Goal: Task Accomplishment & Management: Manage account settings

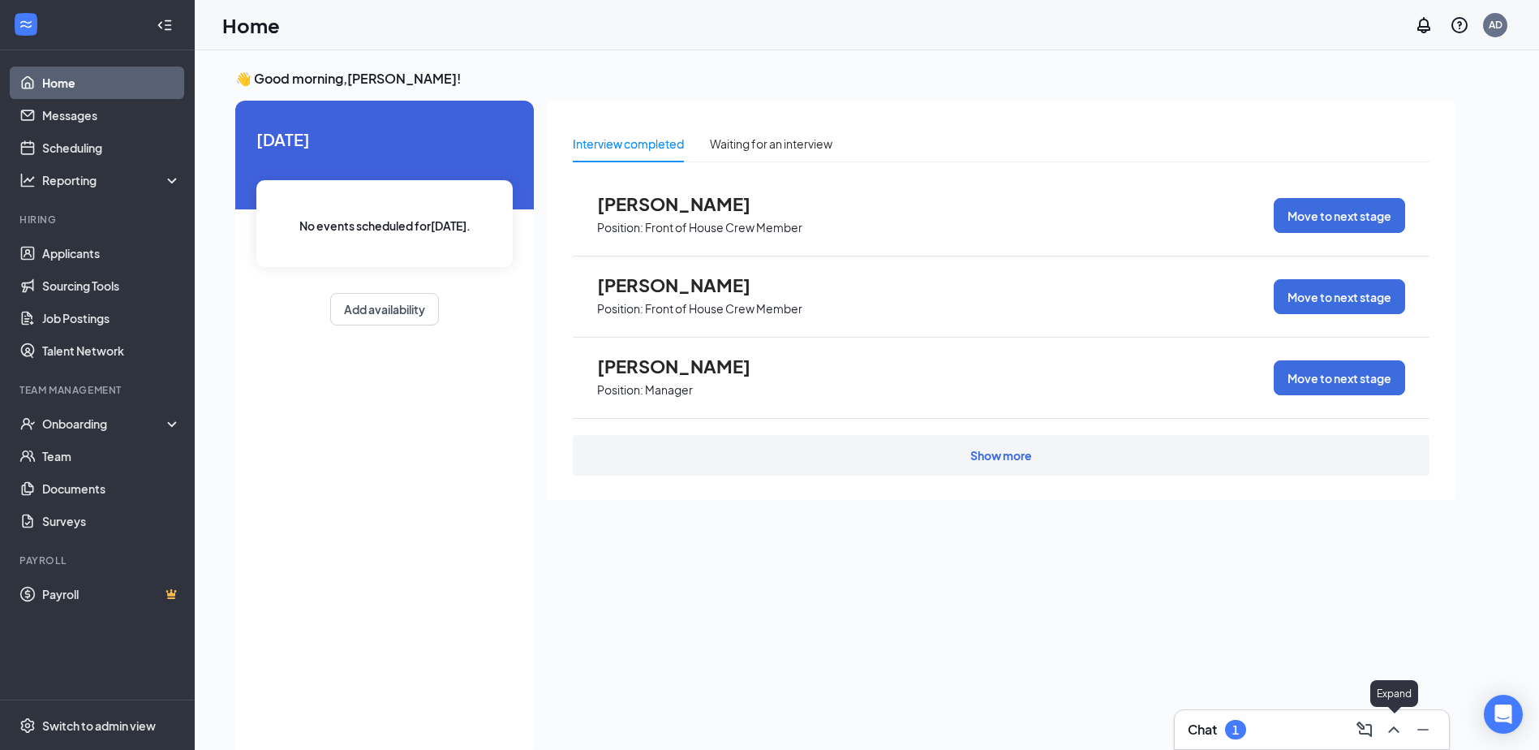
click at [1393, 731] on icon "ChevronUp" at bounding box center [1393, 729] width 19 height 19
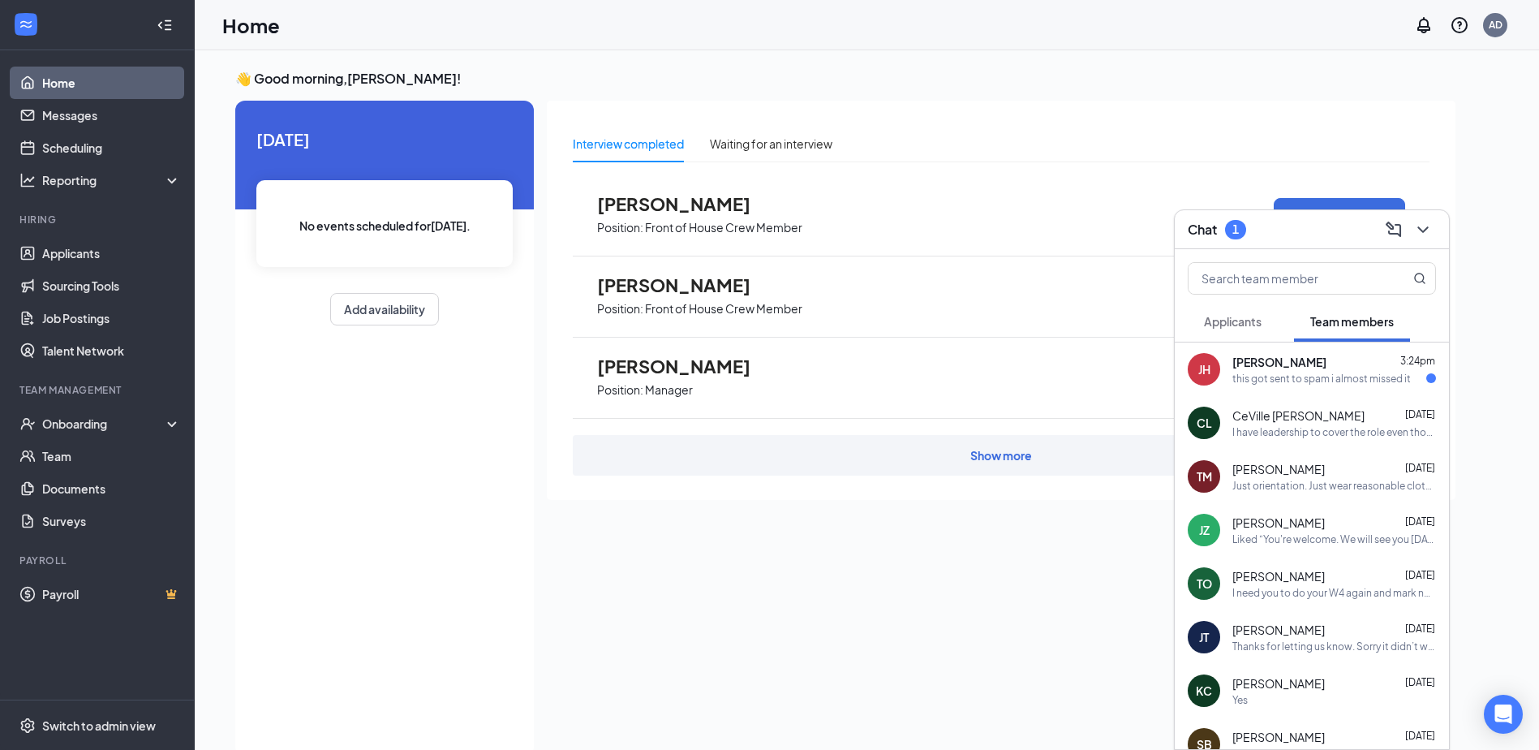
click at [1329, 379] on div "this got sent to spam i almost missed it" at bounding box center [1321, 379] width 178 height 14
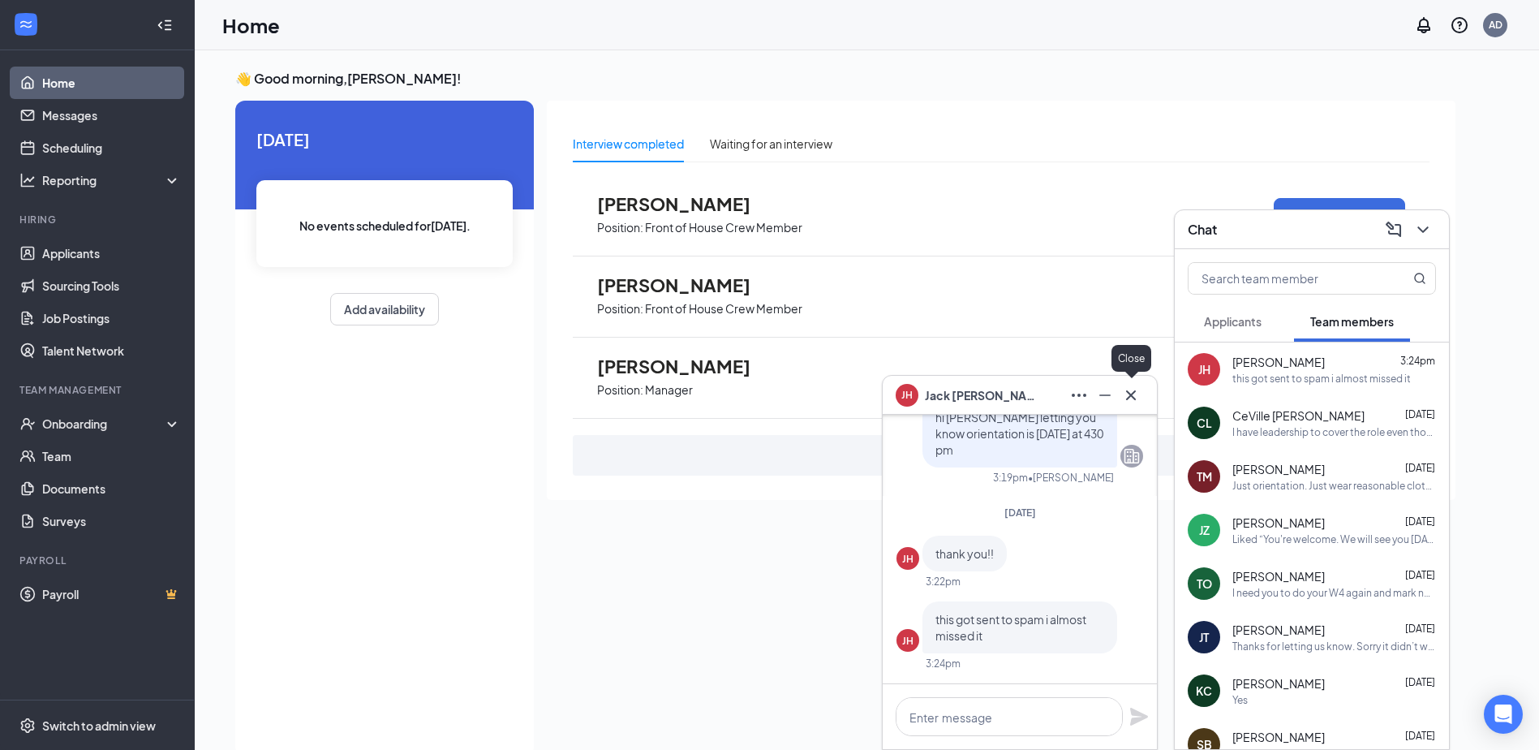
click at [1130, 394] on icon "Cross" at bounding box center [1131, 394] width 10 height 10
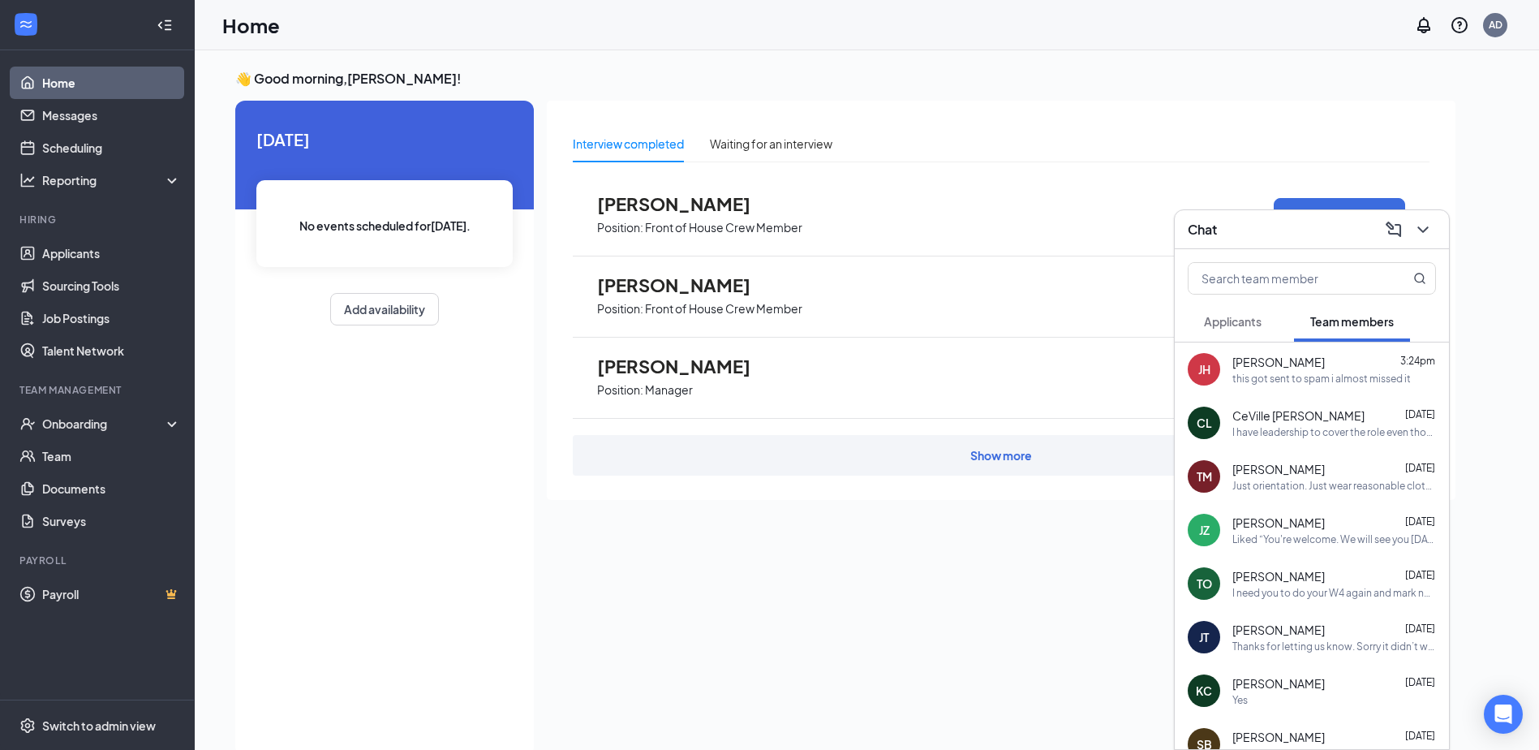
click at [448, 396] on div "[DATE] No events scheduled for [DATE] . Add availability" at bounding box center [384, 429] width 299 height 656
click at [74, 425] on div "Onboarding" at bounding box center [104, 423] width 125 height 16
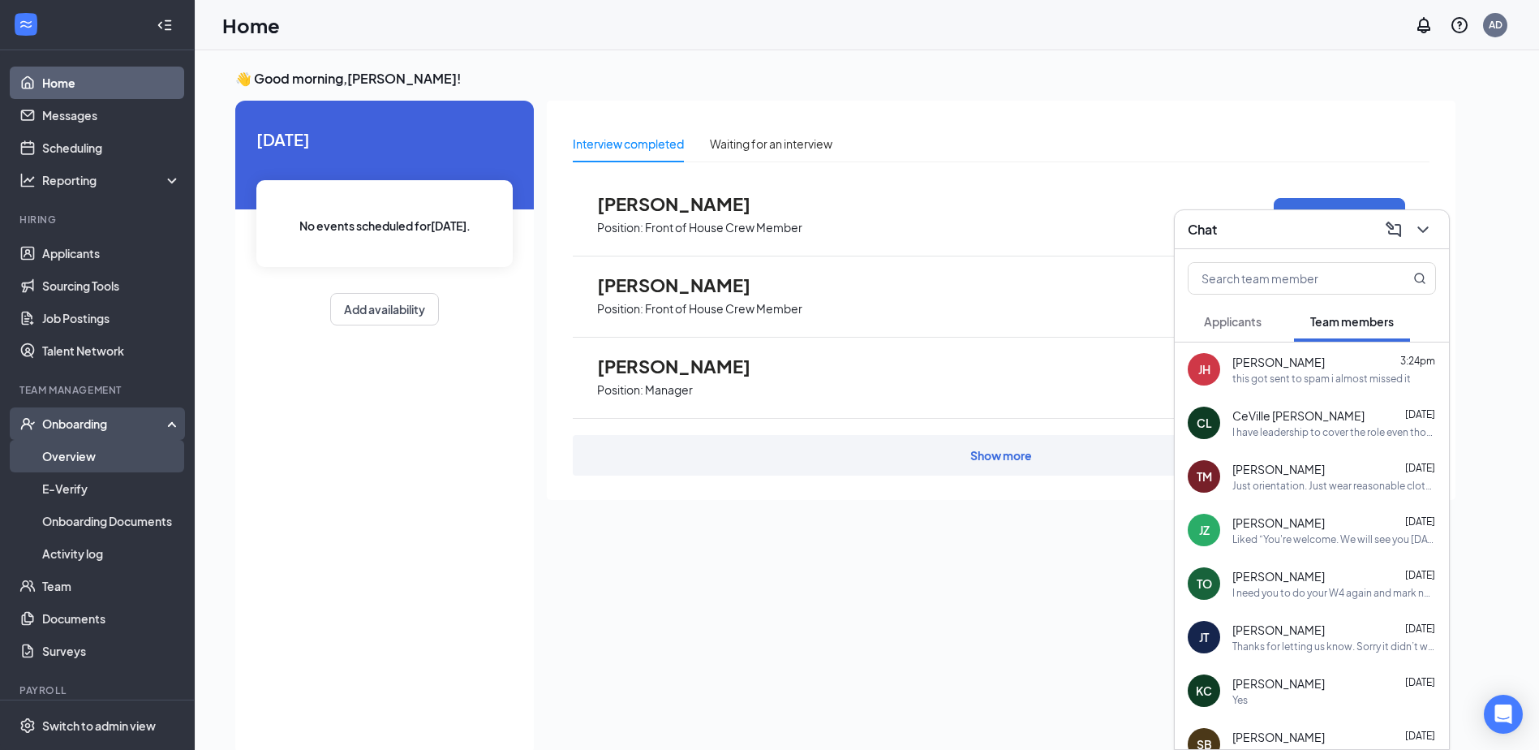
click at [73, 458] on link "Overview" at bounding box center [111, 456] width 139 height 32
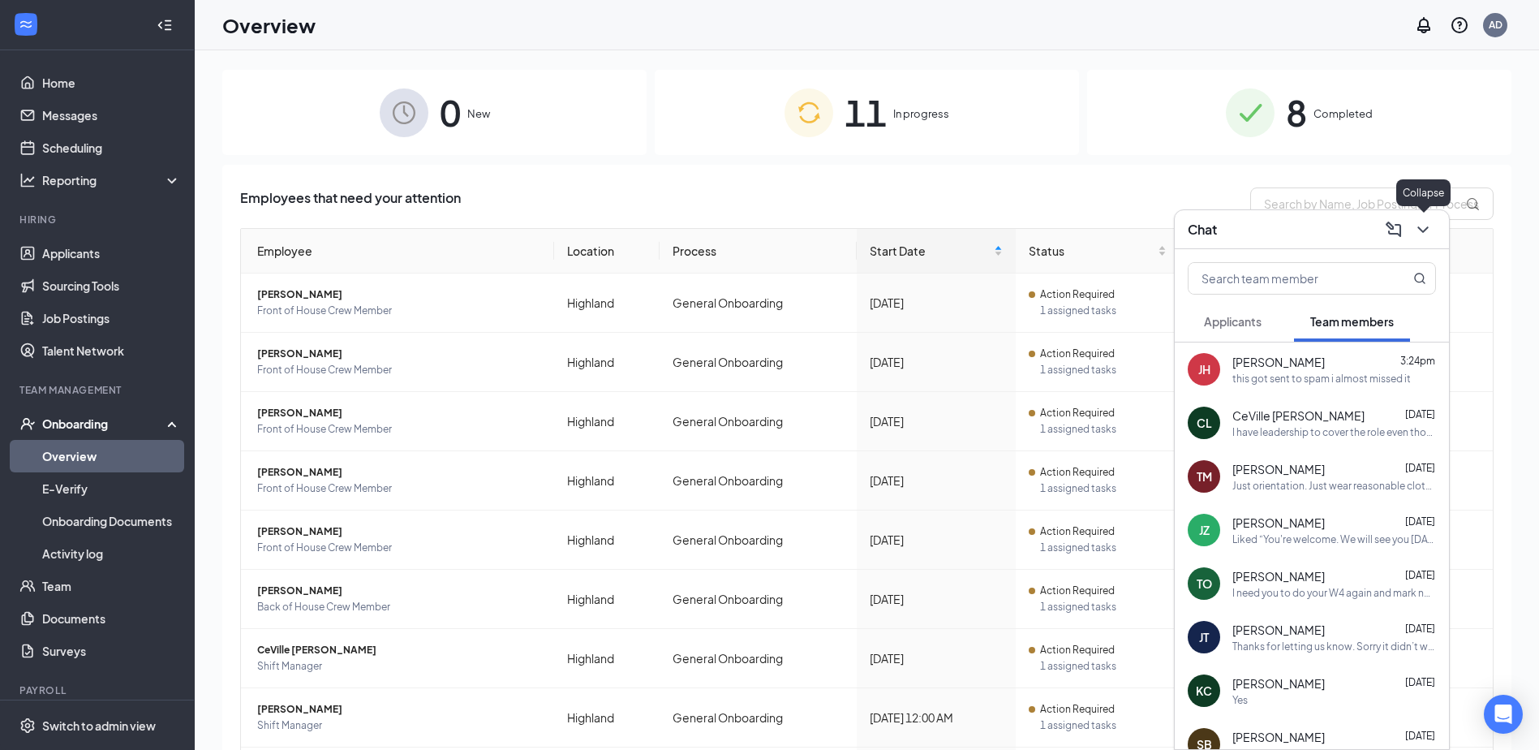
click at [1420, 230] on icon "ChevronDown" at bounding box center [1422, 229] width 19 height 19
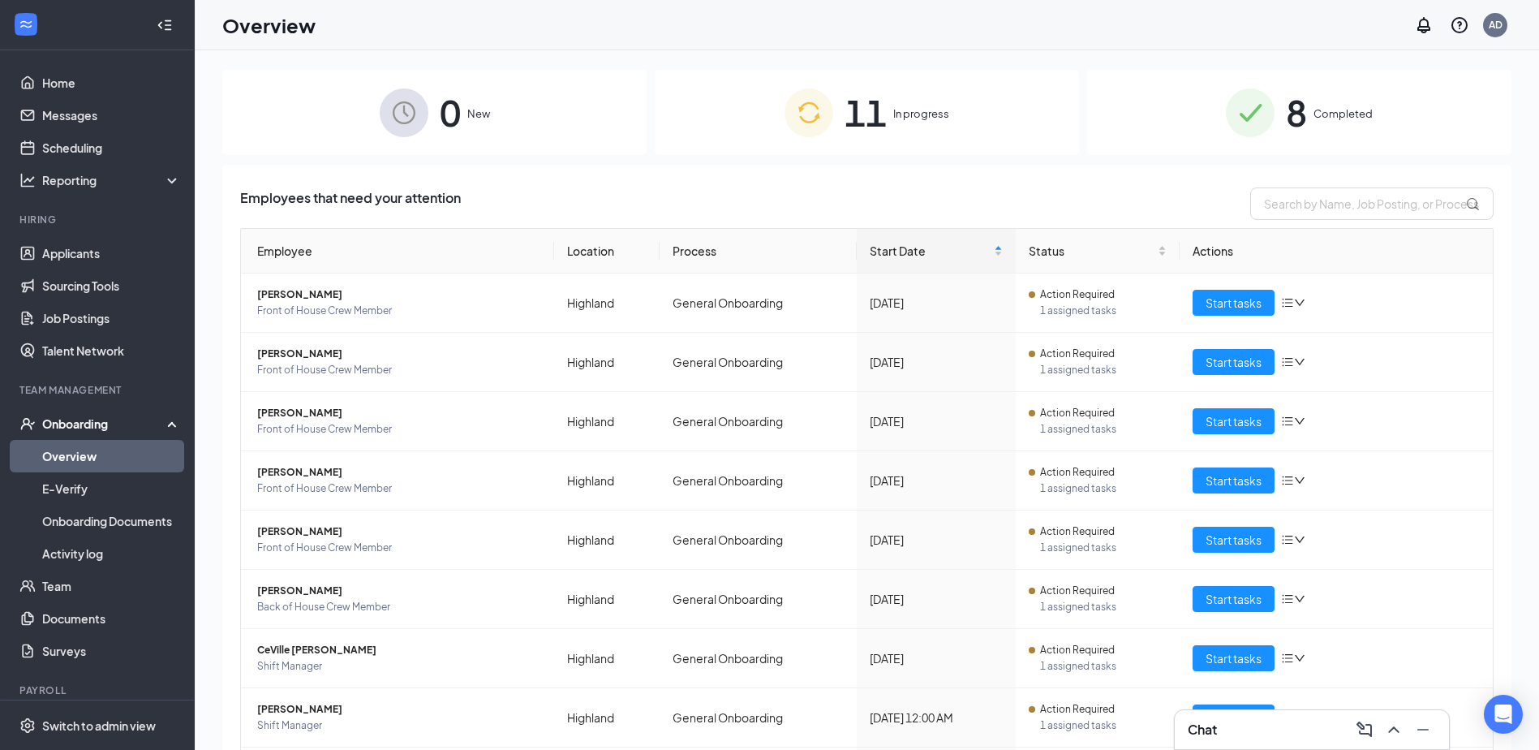
click at [1323, 113] on span "Completed" at bounding box center [1343, 113] width 59 height 16
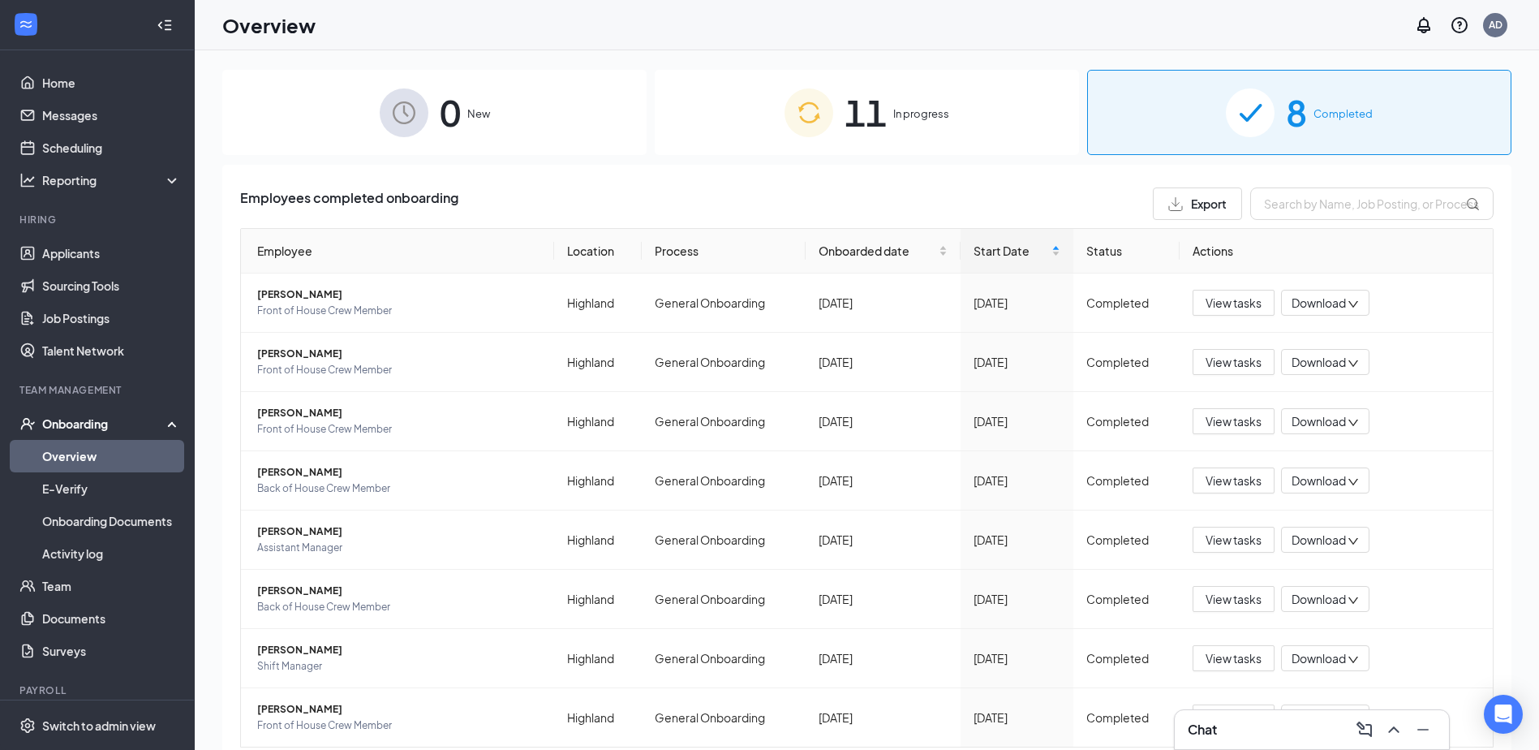
click at [908, 120] on span "In progress" at bounding box center [921, 113] width 56 height 16
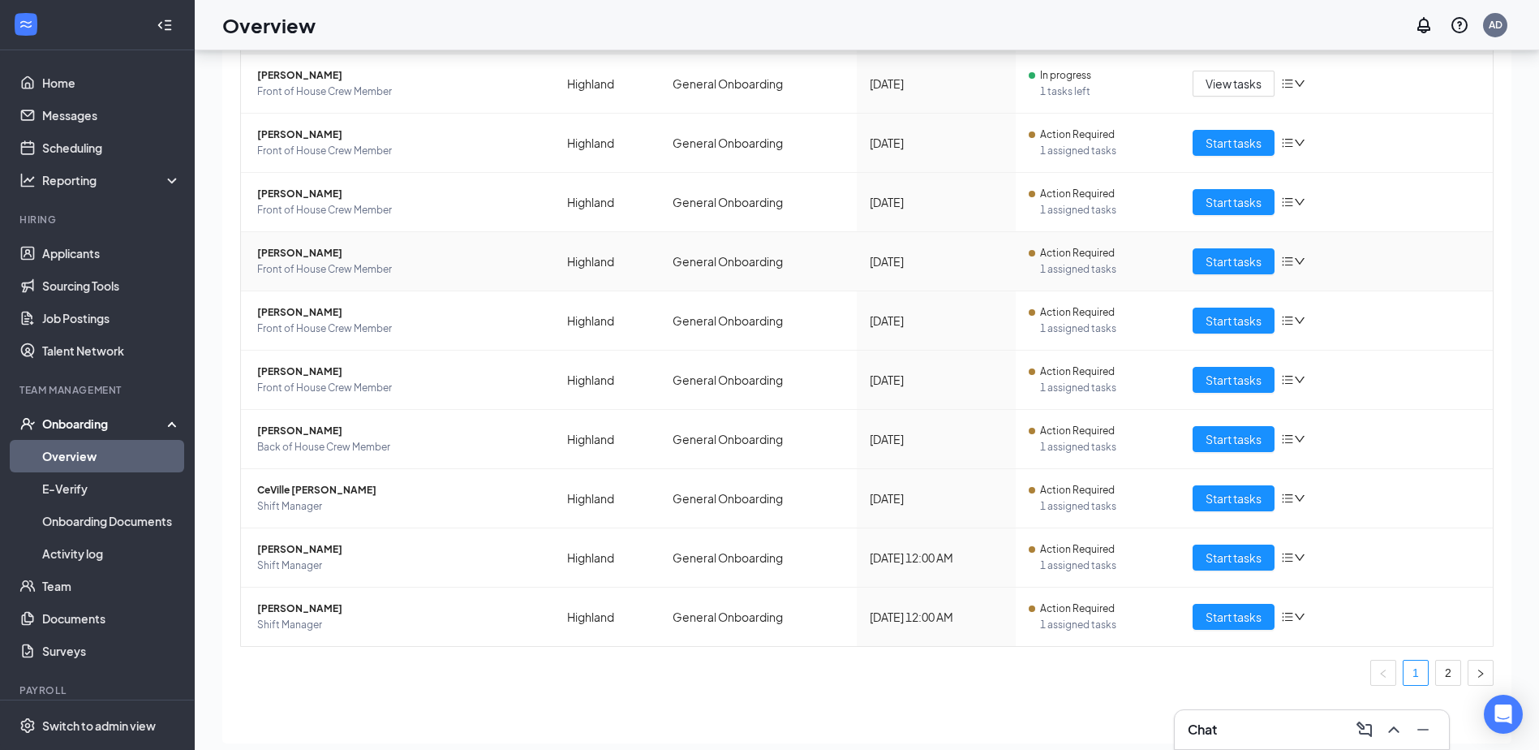
scroll to position [73, 0]
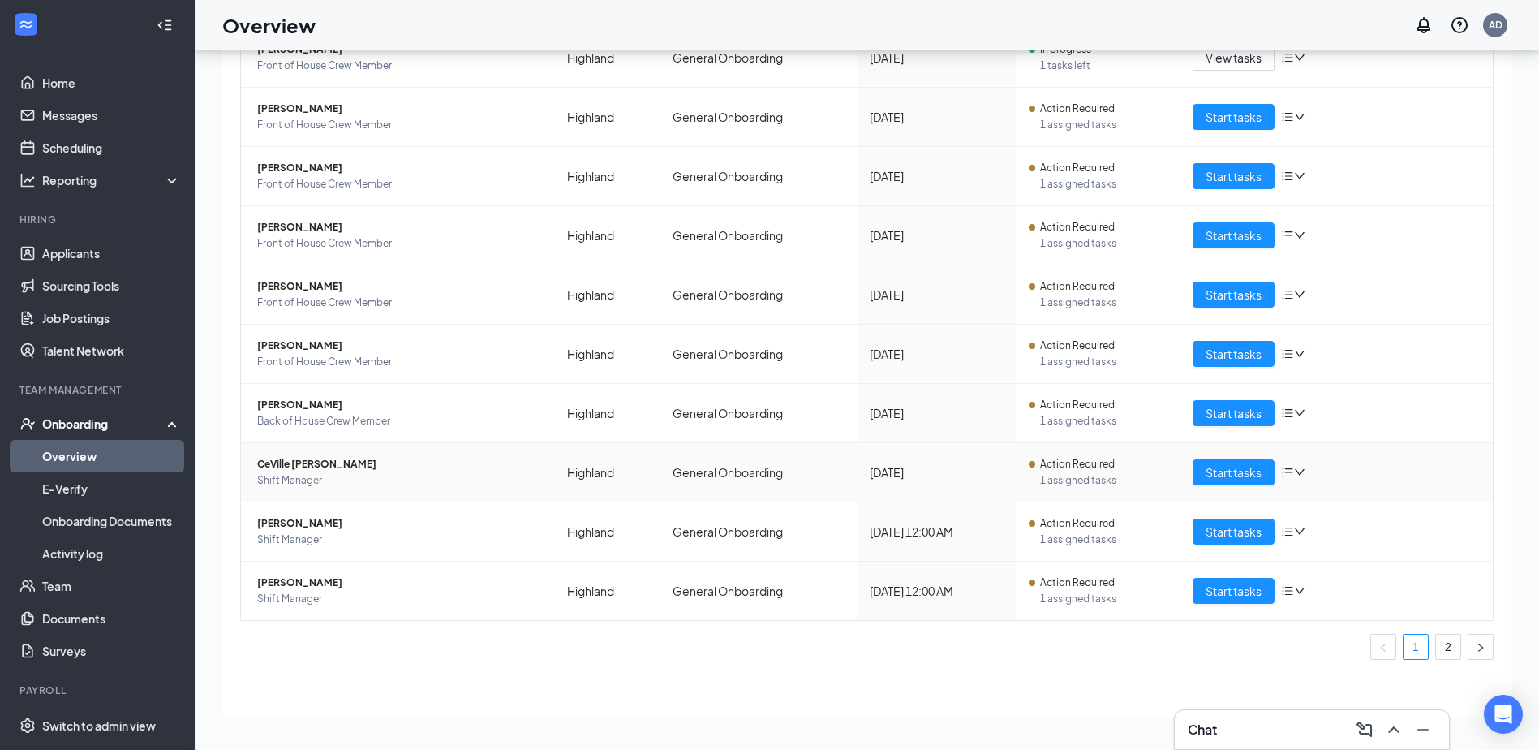
click at [331, 467] on span "CeVille [PERSON_NAME]" at bounding box center [399, 464] width 284 height 16
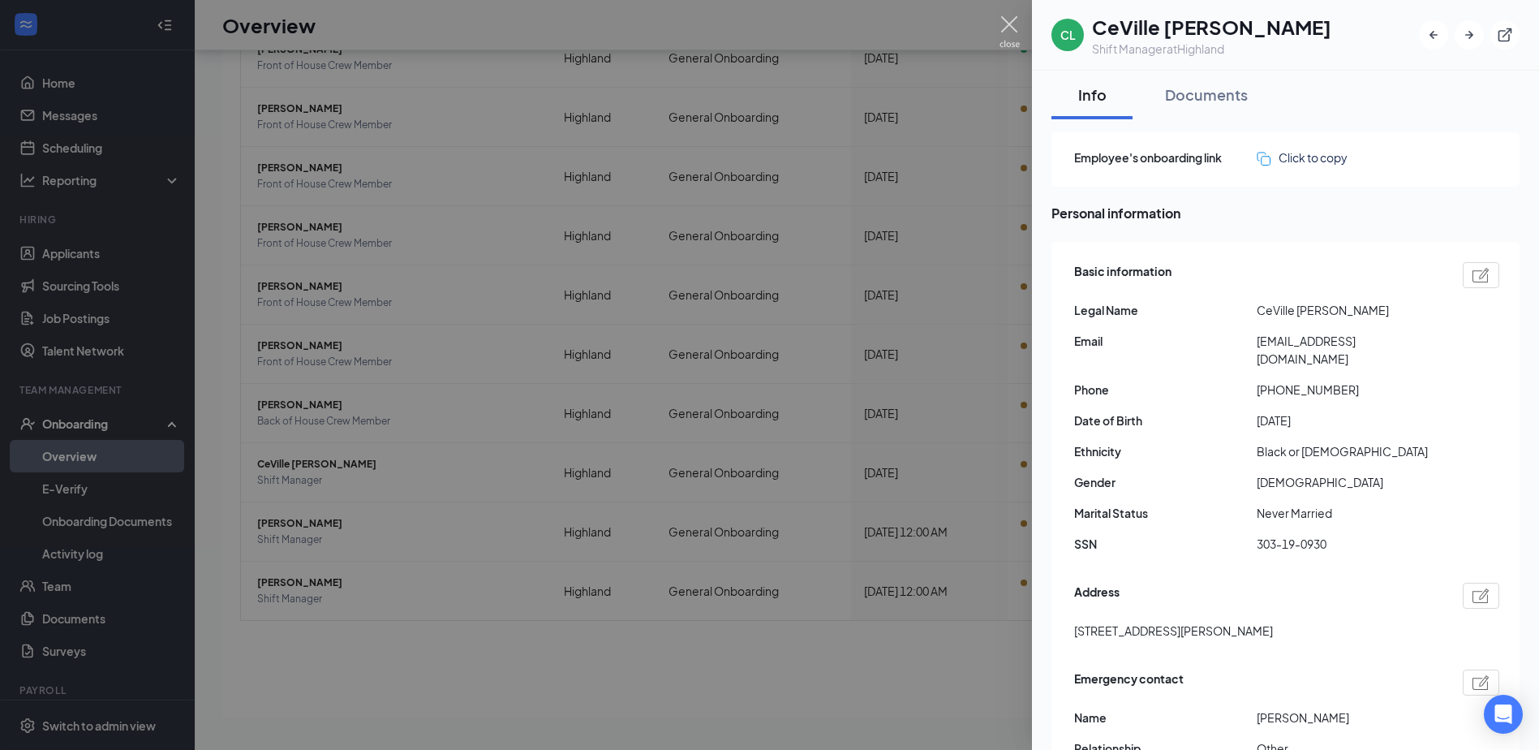
click at [1009, 23] on img at bounding box center [1010, 32] width 20 height 32
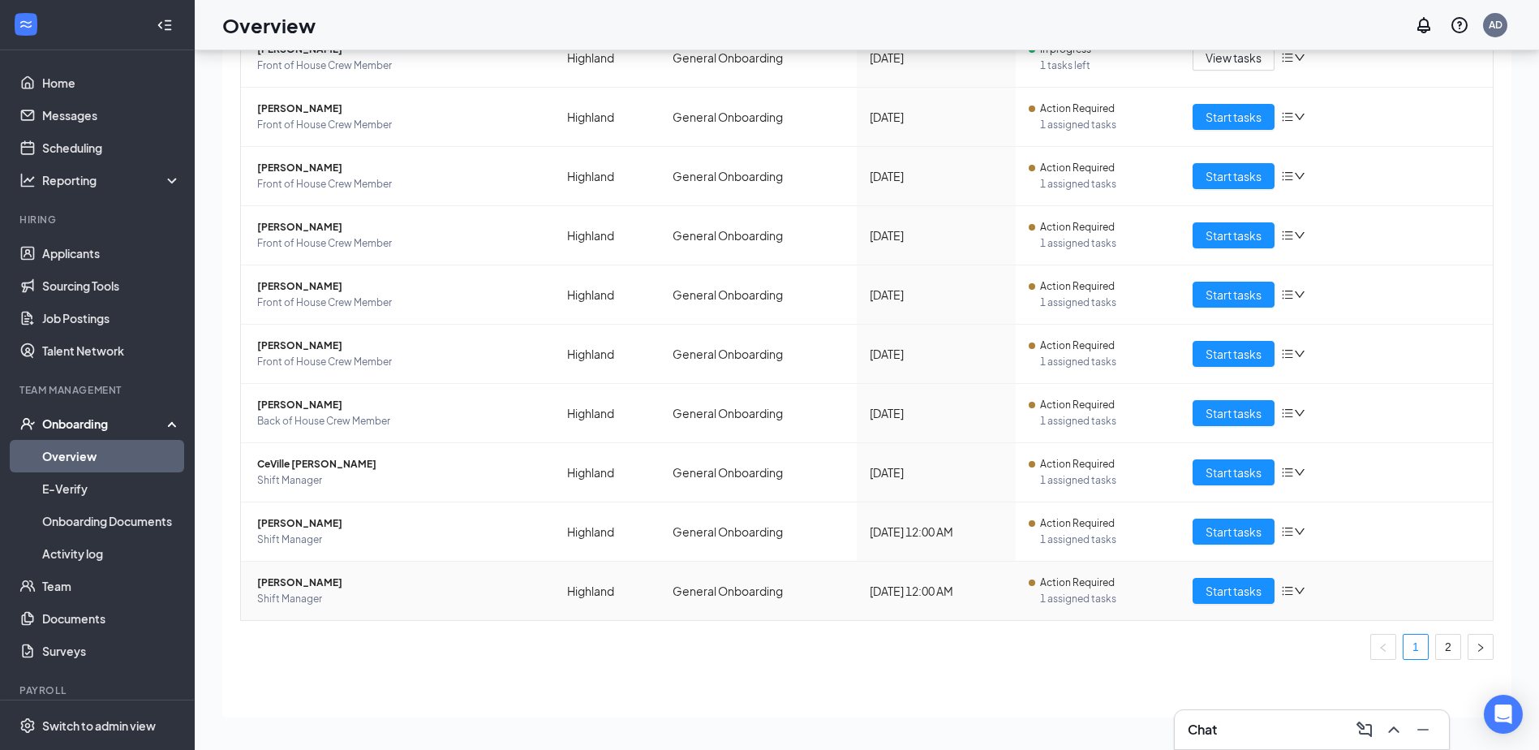
click at [330, 586] on span "[PERSON_NAME]" at bounding box center [399, 582] width 284 height 16
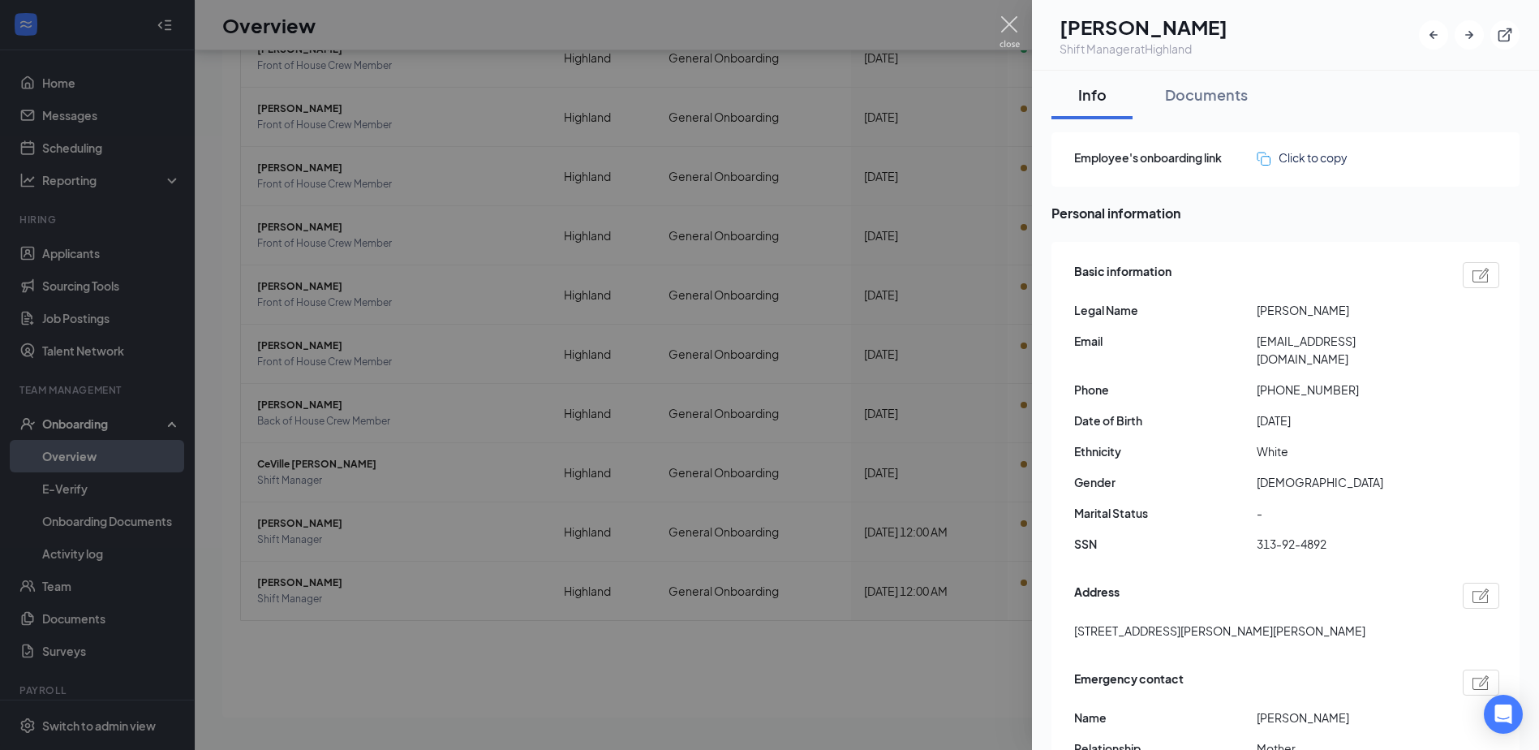
click at [1013, 23] on img at bounding box center [1010, 32] width 20 height 32
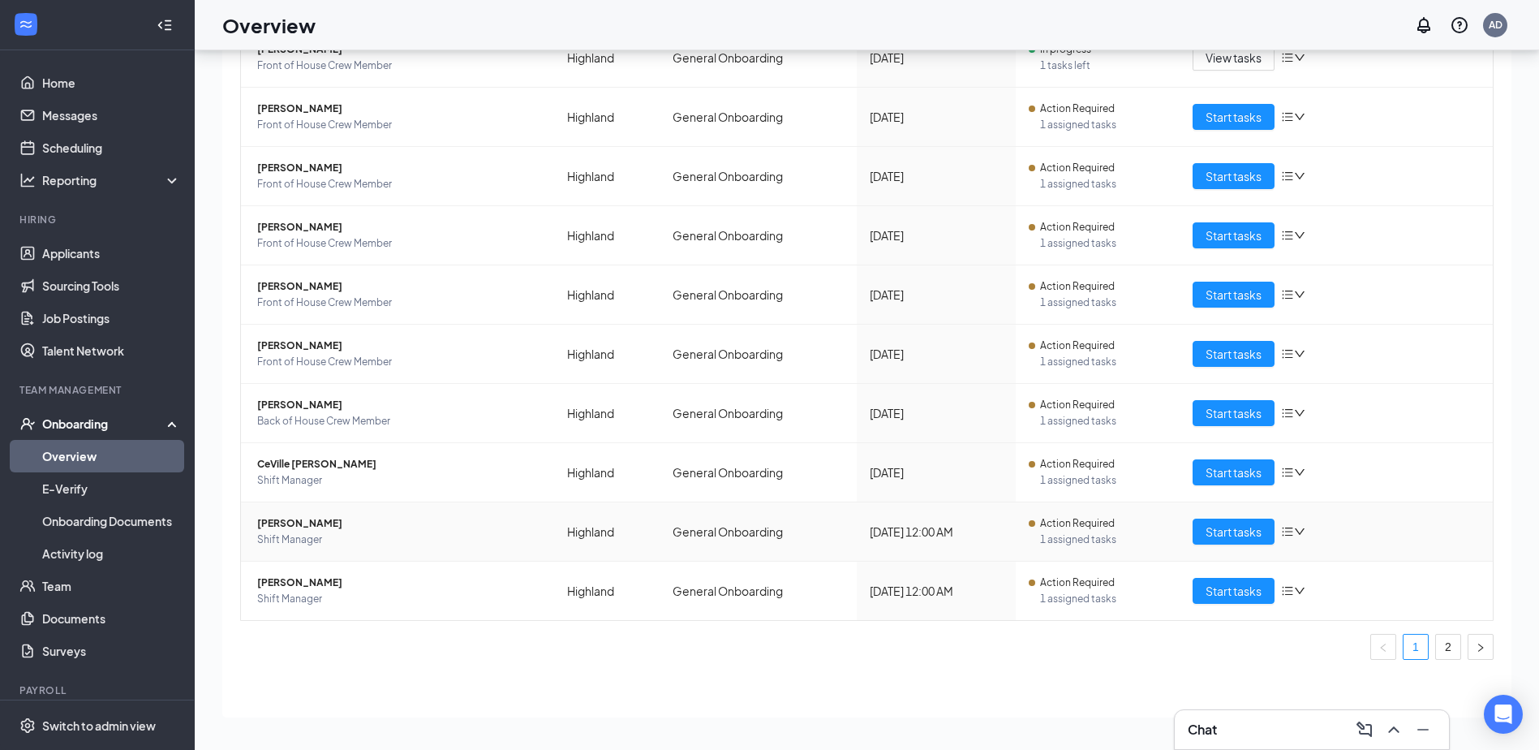
click at [293, 526] on span "[PERSON_NAME]" at bounding box center [399, 523] width 284 height 16
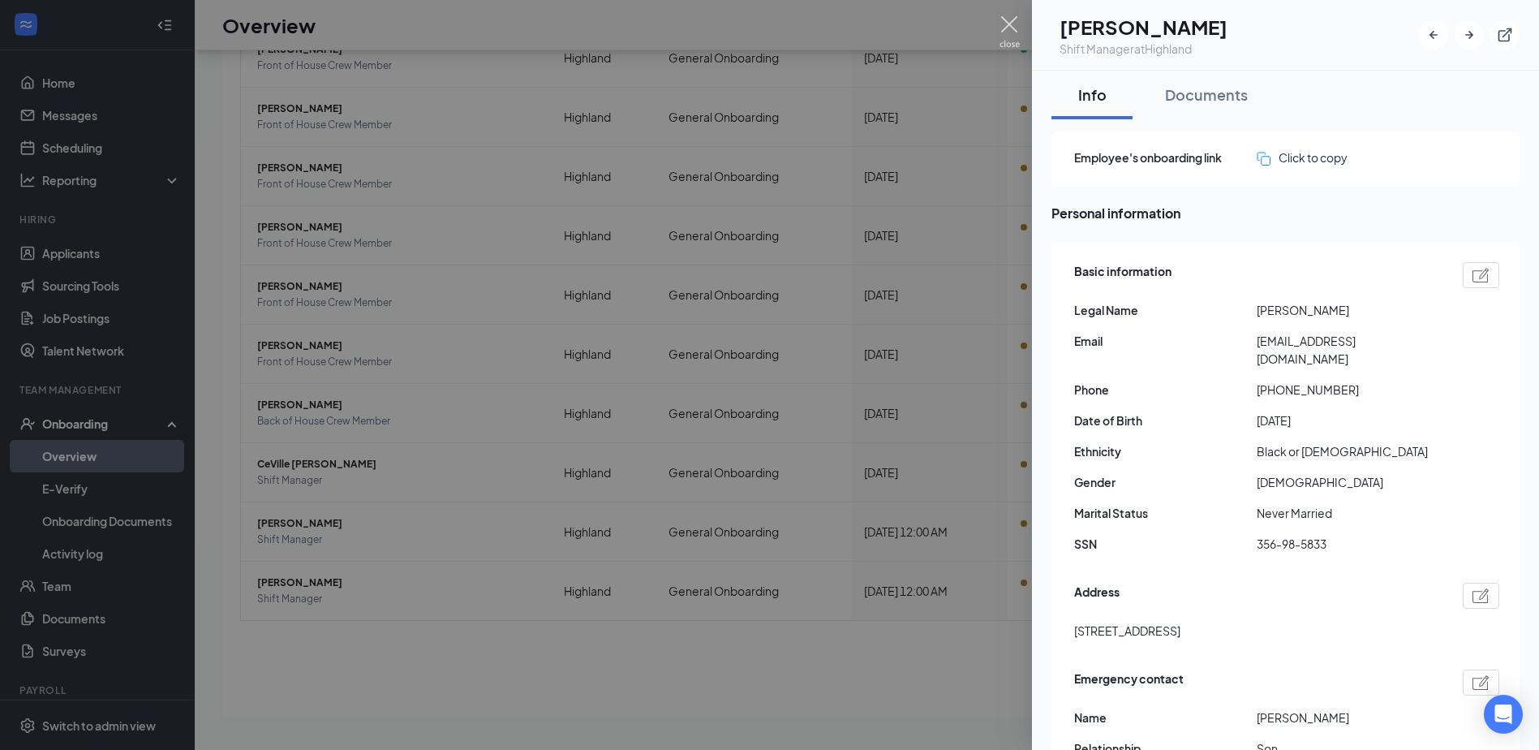
click at [1008, 26] on img at bounding box center [1010, 32] width 20 height 32
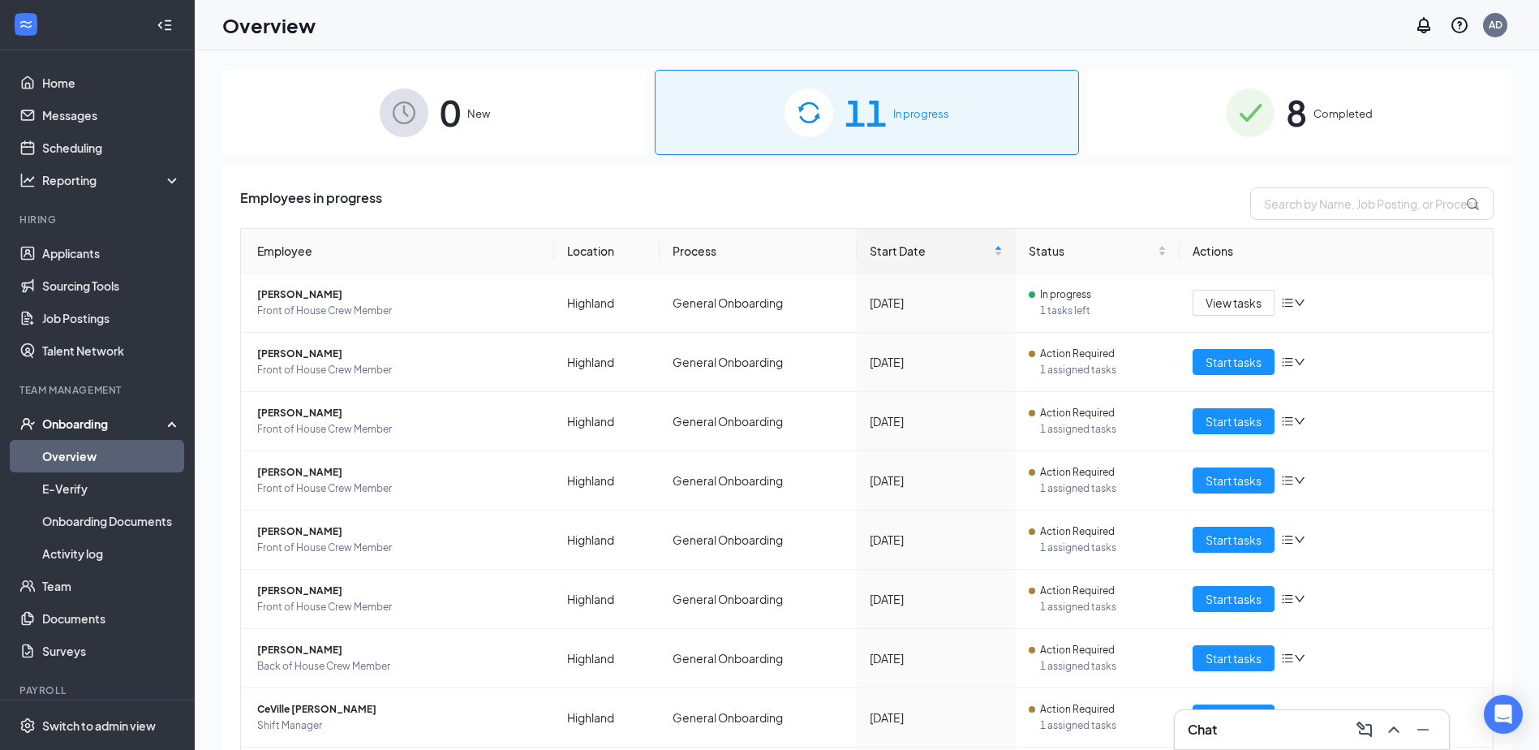
click at [1325, 110] on span "Completed" at bounding box center [1343, 113] width 59 height 16
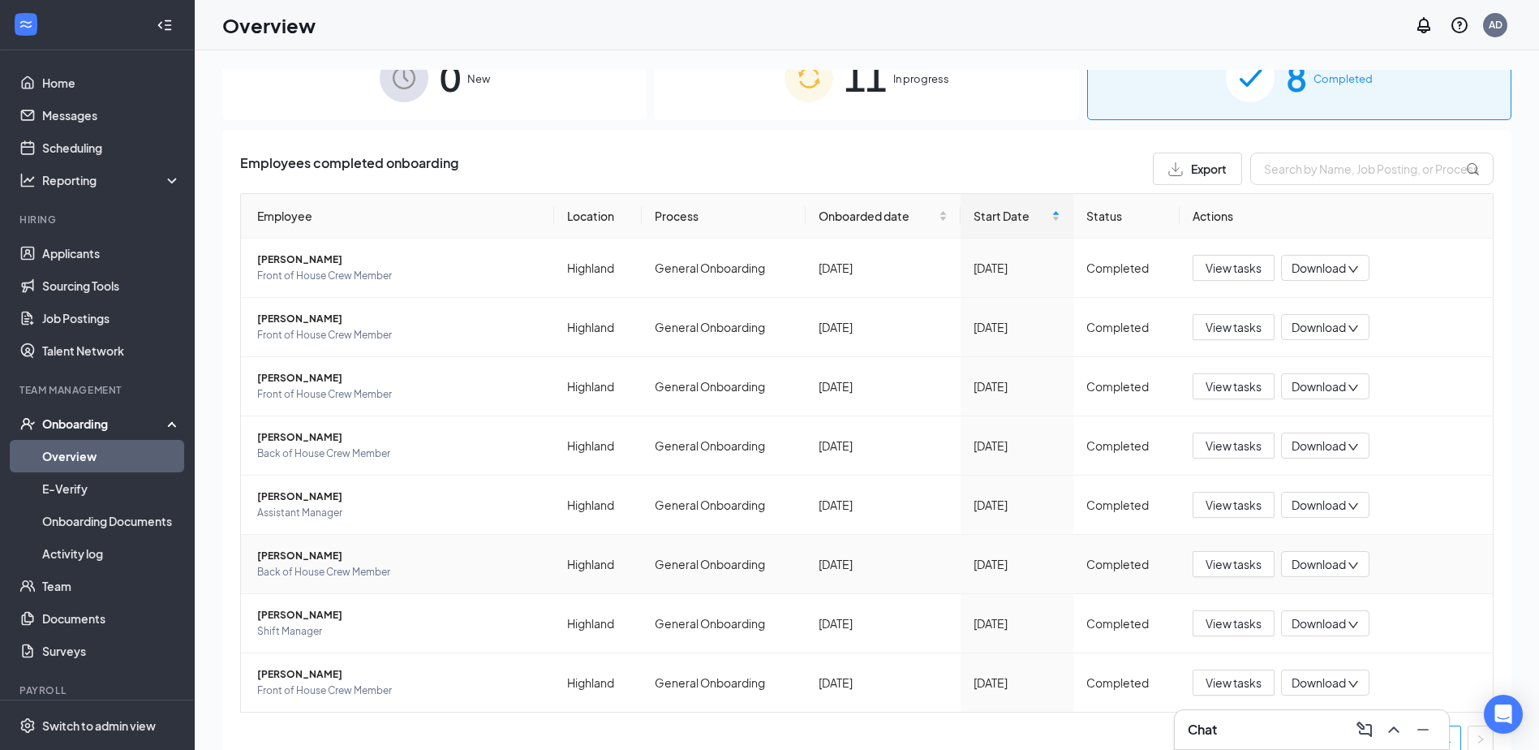
scroll to position [54, 0]
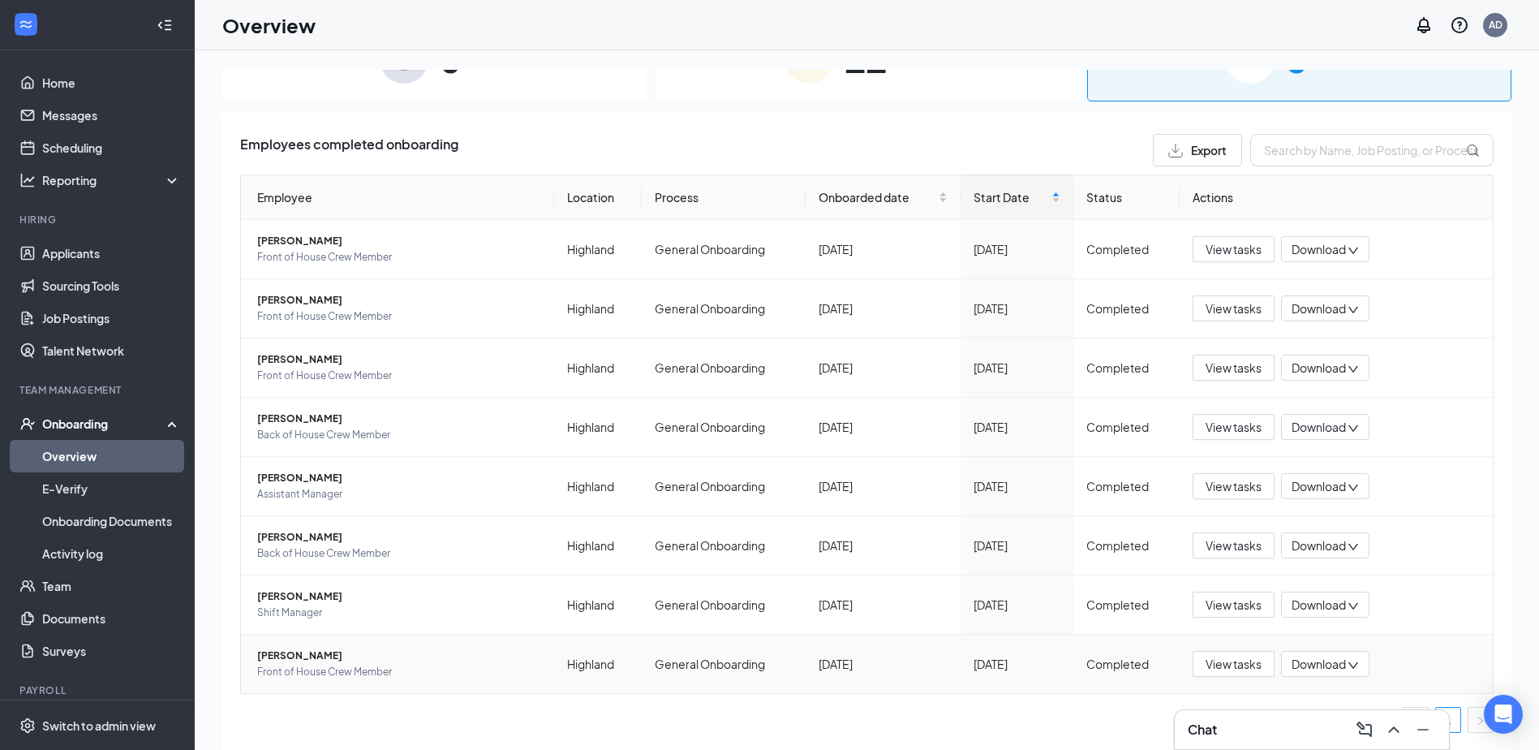
click at [293, 656] on span "[PERSON_NAME]" at bounding box center [399, 655] width 284 height 16
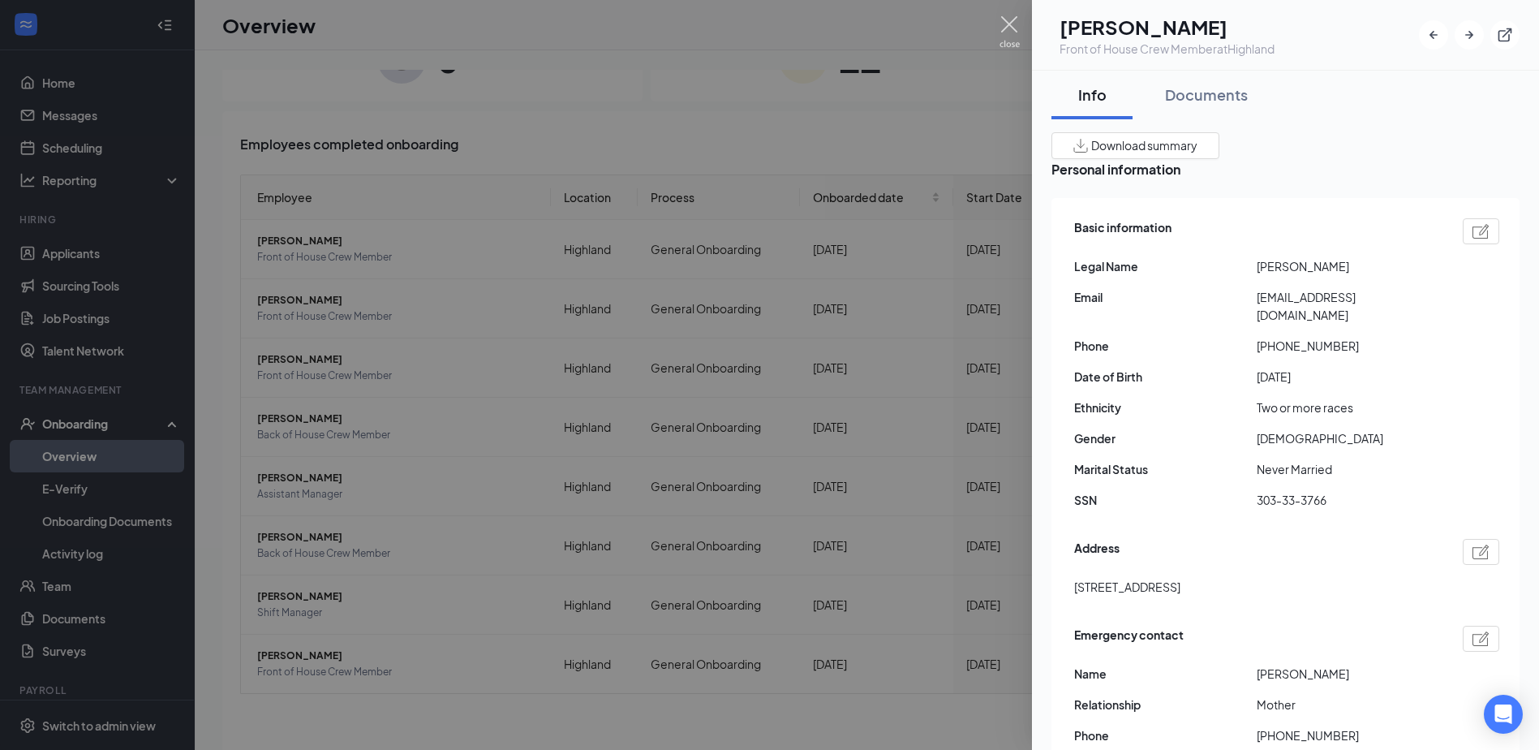
click at [1009, 24] on img at bounding box center [1010, 32] width 20 height 32
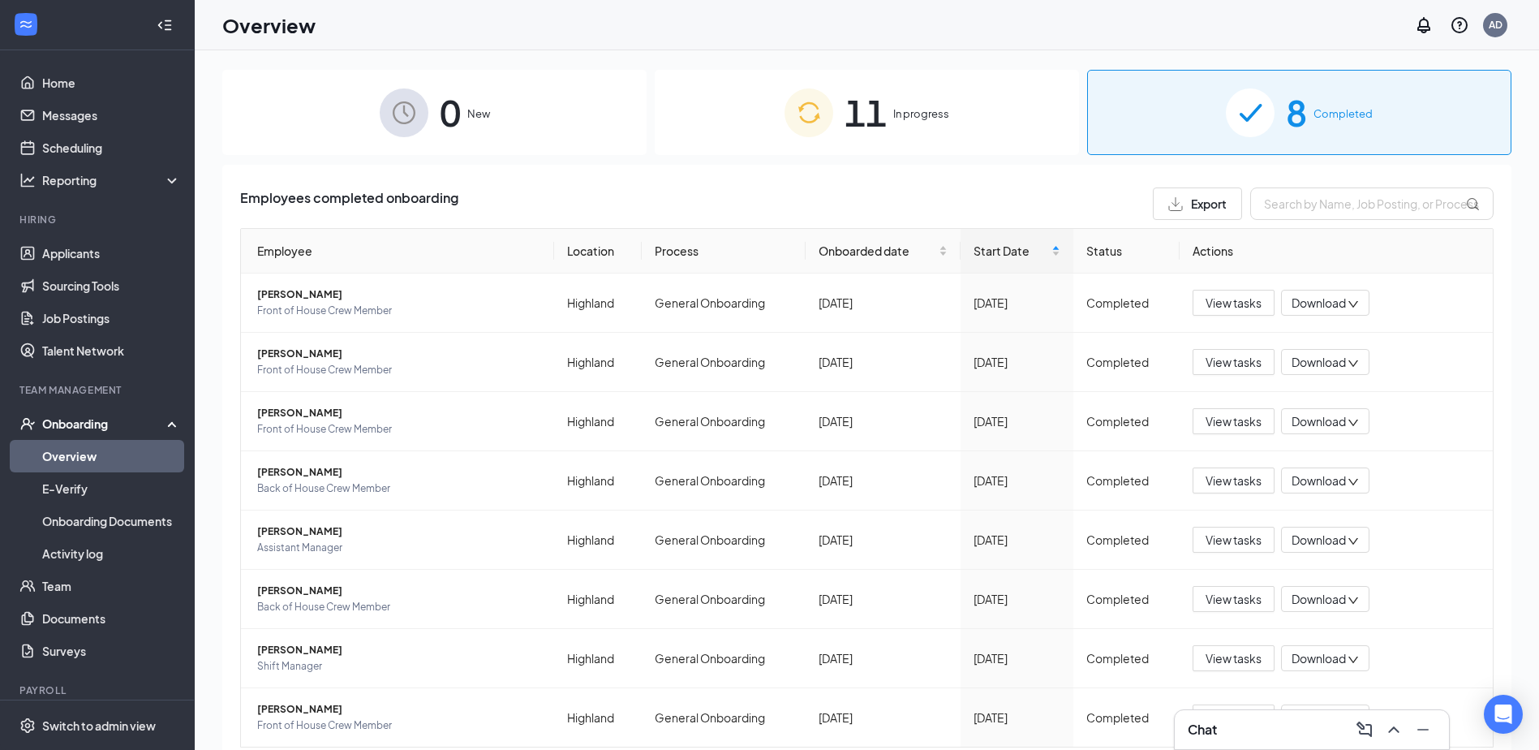
click at [925, 114] on span "In progress" at bounding box center [921, 113] width 56 height 16
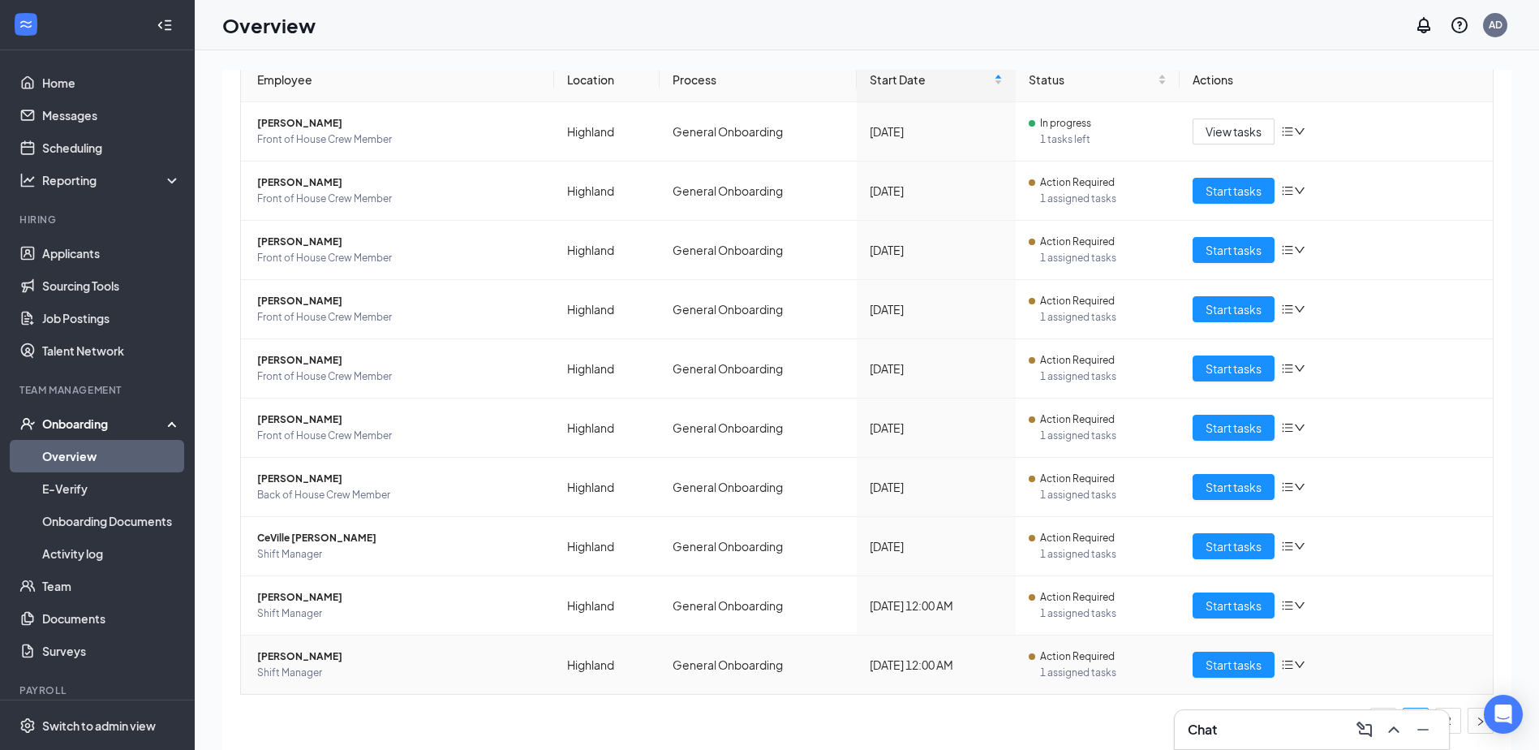
scroll to position [172, 0]
click at [295, 656] on span "[PERSON_NAME]" at bounding box center [399, 655] width 284 height 16
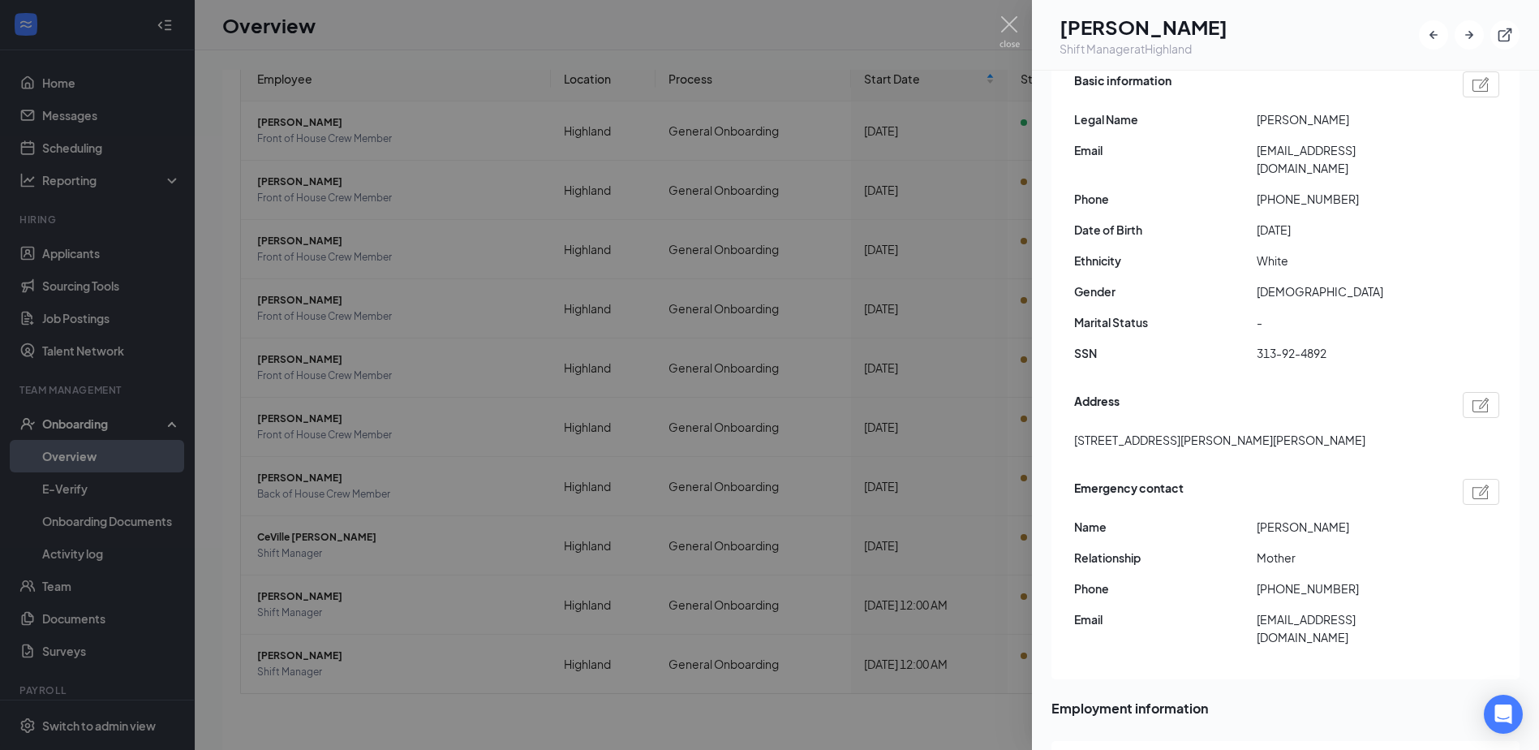
scroll to position [162, 0]
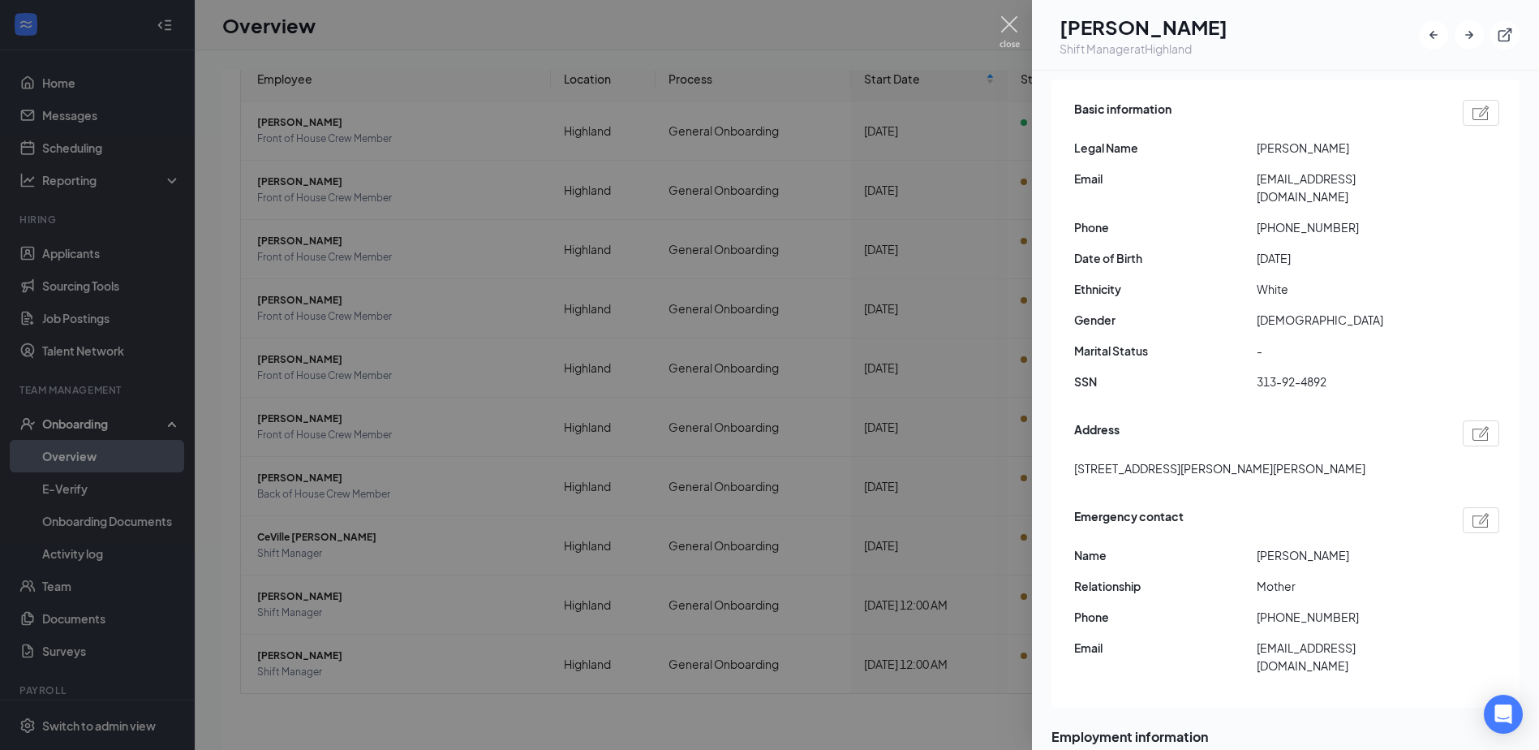
click at [1008, 22] on img at bounding box center [1010, 32] width 20 height 32
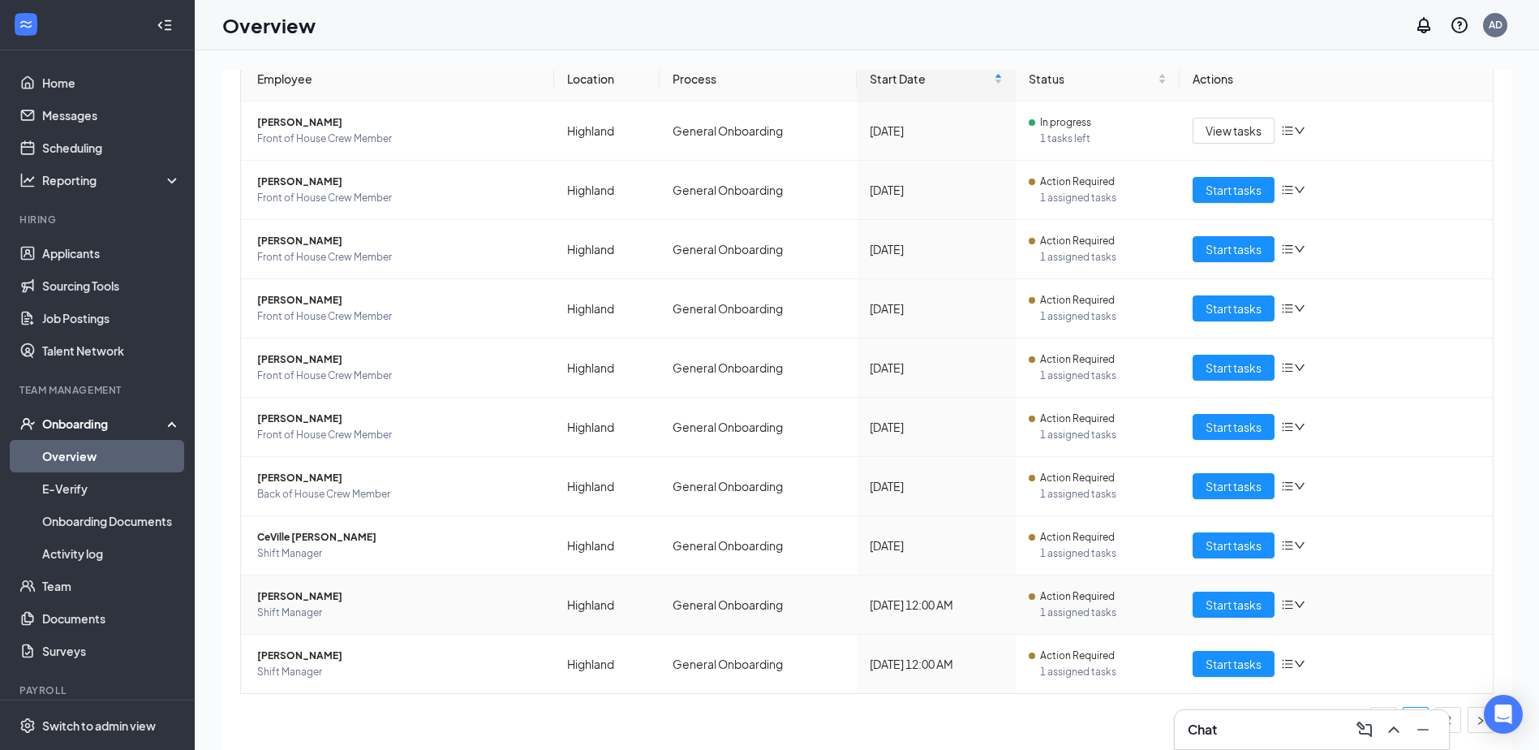
click at [282, 598] on span "[PERSON_NAME]" at bounding box center [399, 596] width 284 height 16
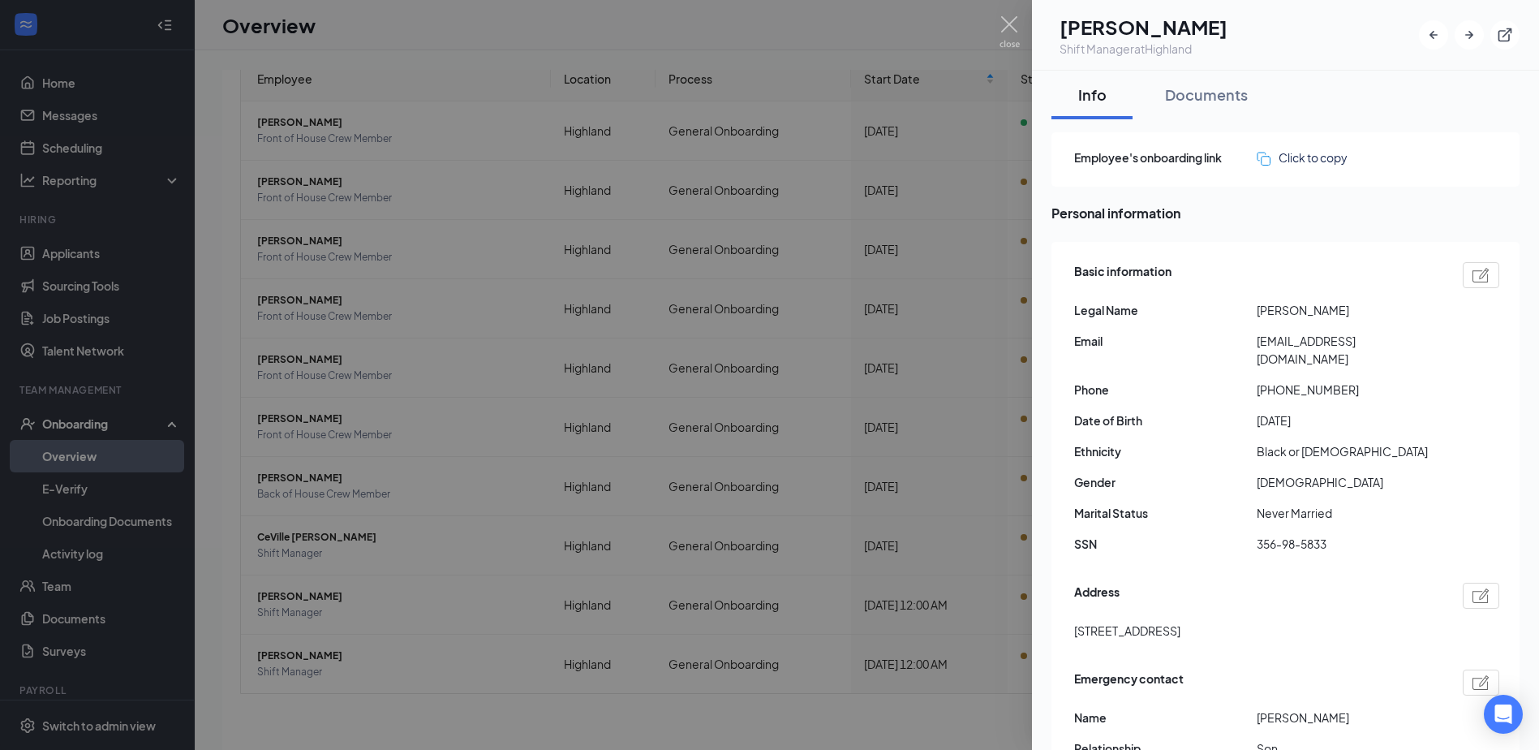
drag, startPoint x: 1533, startPoint y: 0, endPoint x: 1020, endPoint y: 27, distance: 514.3
click at [1028, 27] on div at bounding box center [769, 375] width 1539 height 750
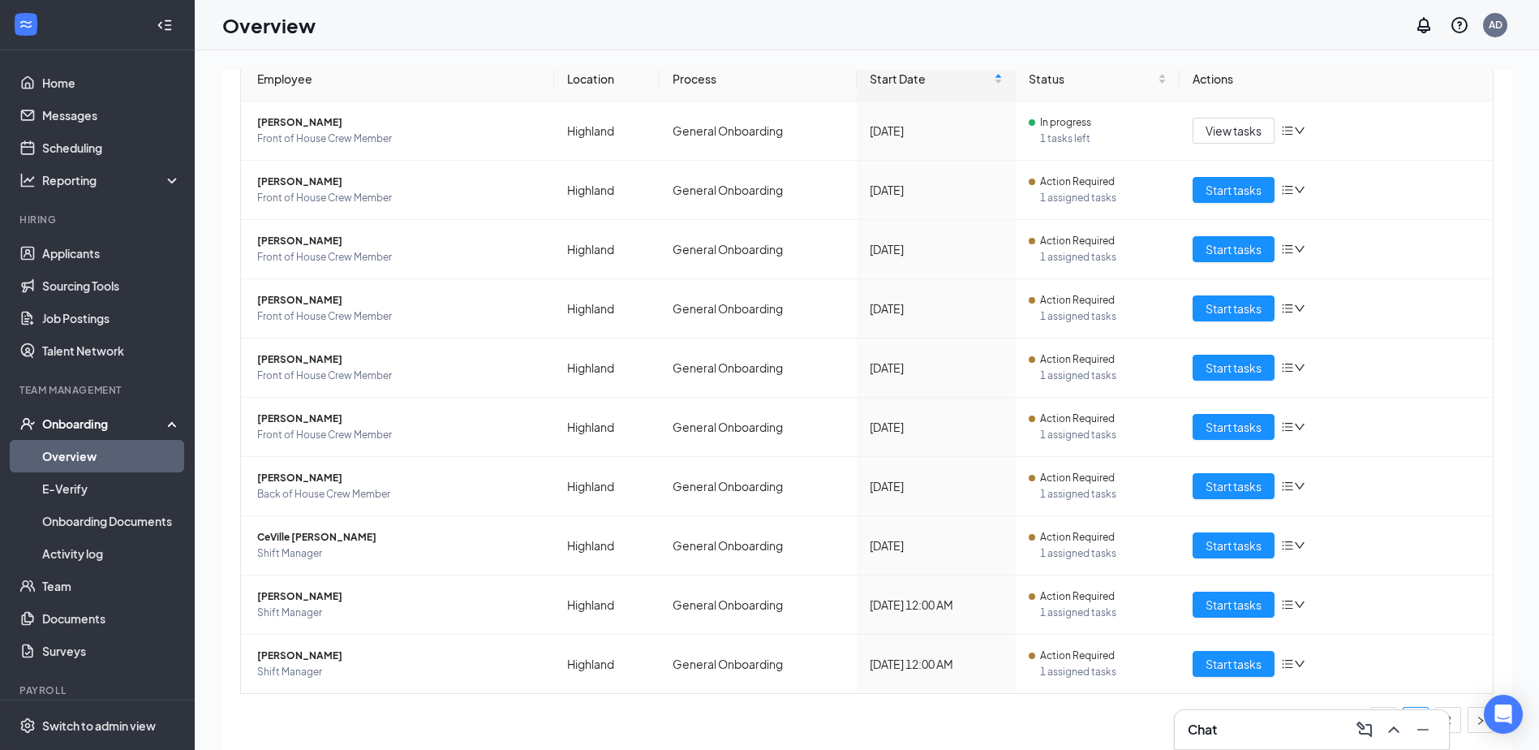
click at [1006, 27] on div "Overview AD" at bounding box center [867, 25] width 1344 height 50
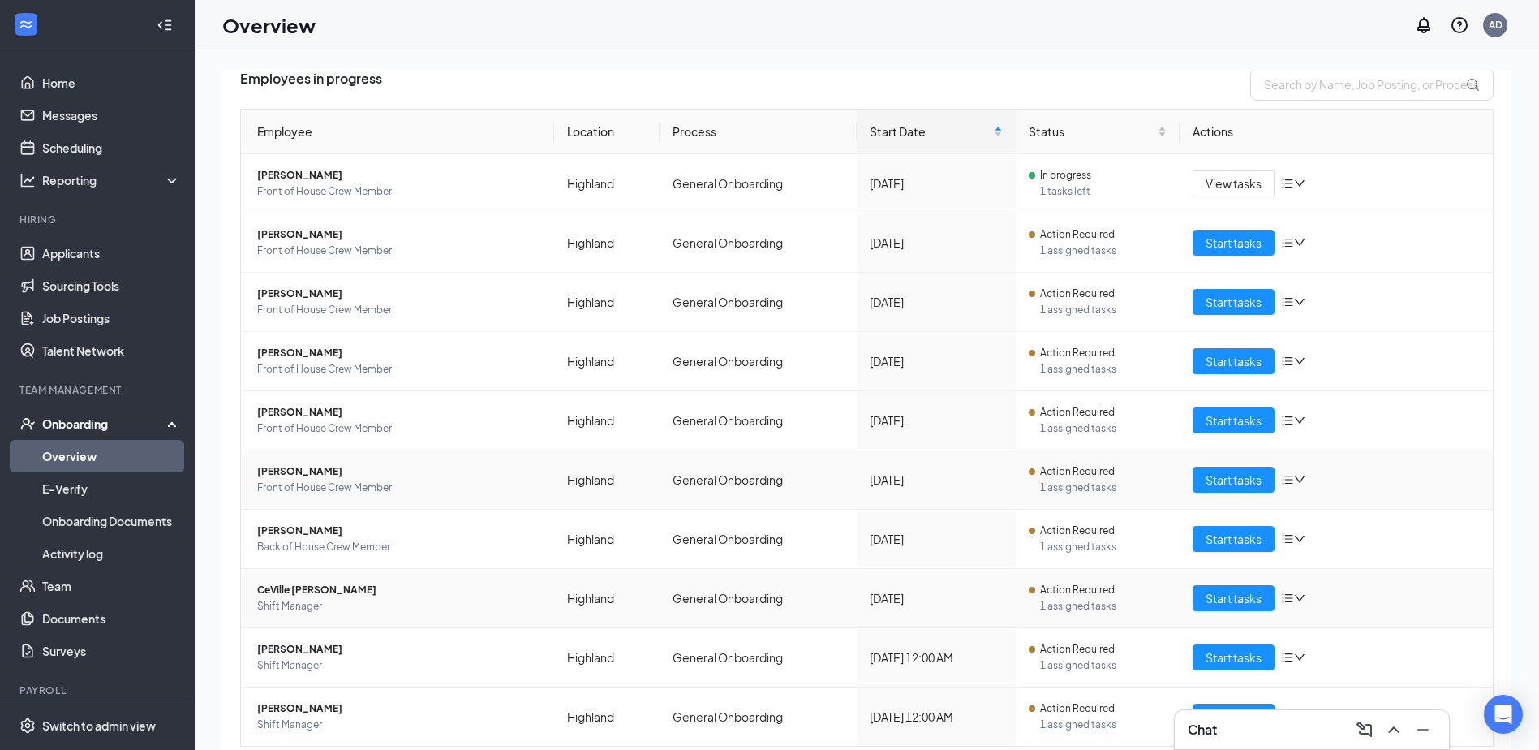
scroll to position [91, 0]
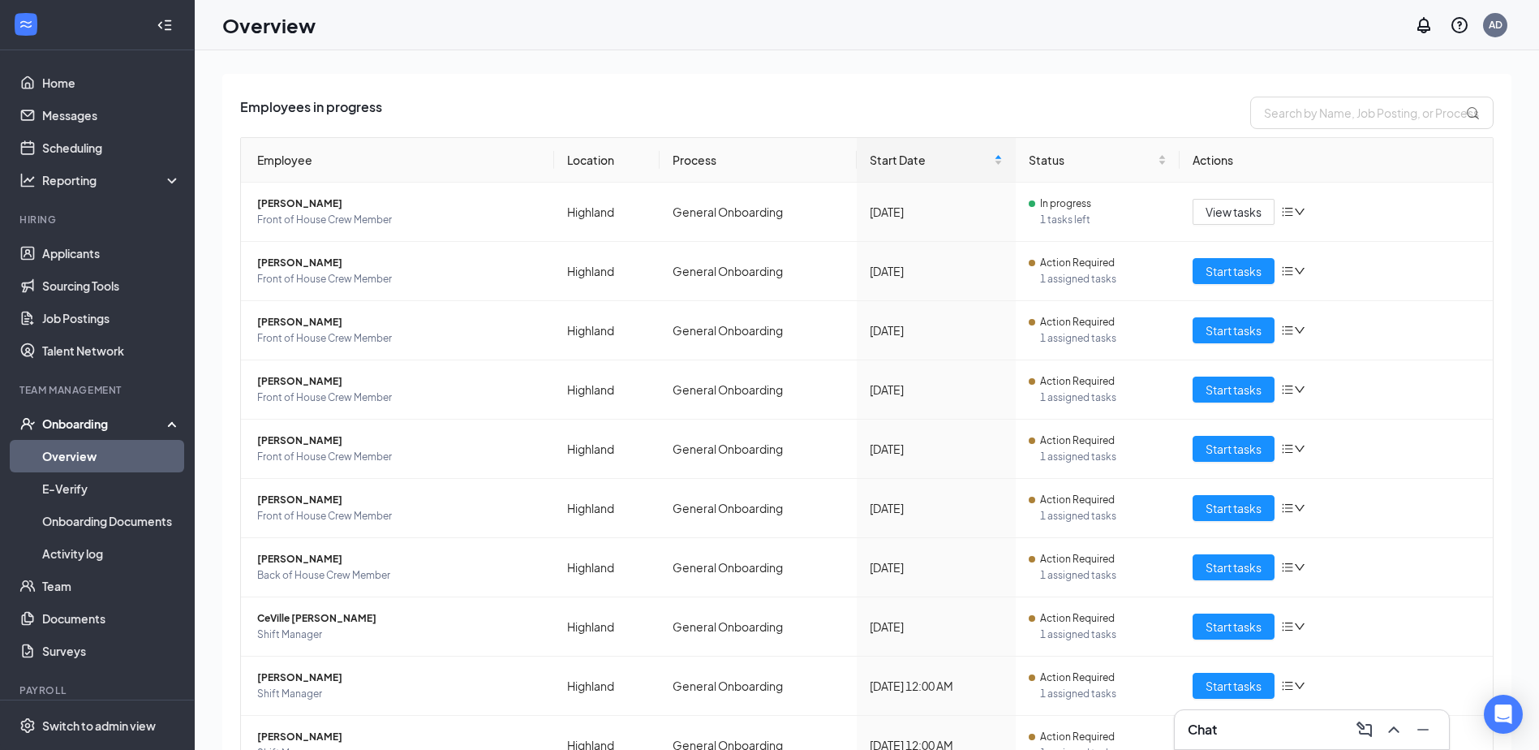
click at [101, 422] on div "Onboarding" at bounding box center [104, 423] width 125 height 16
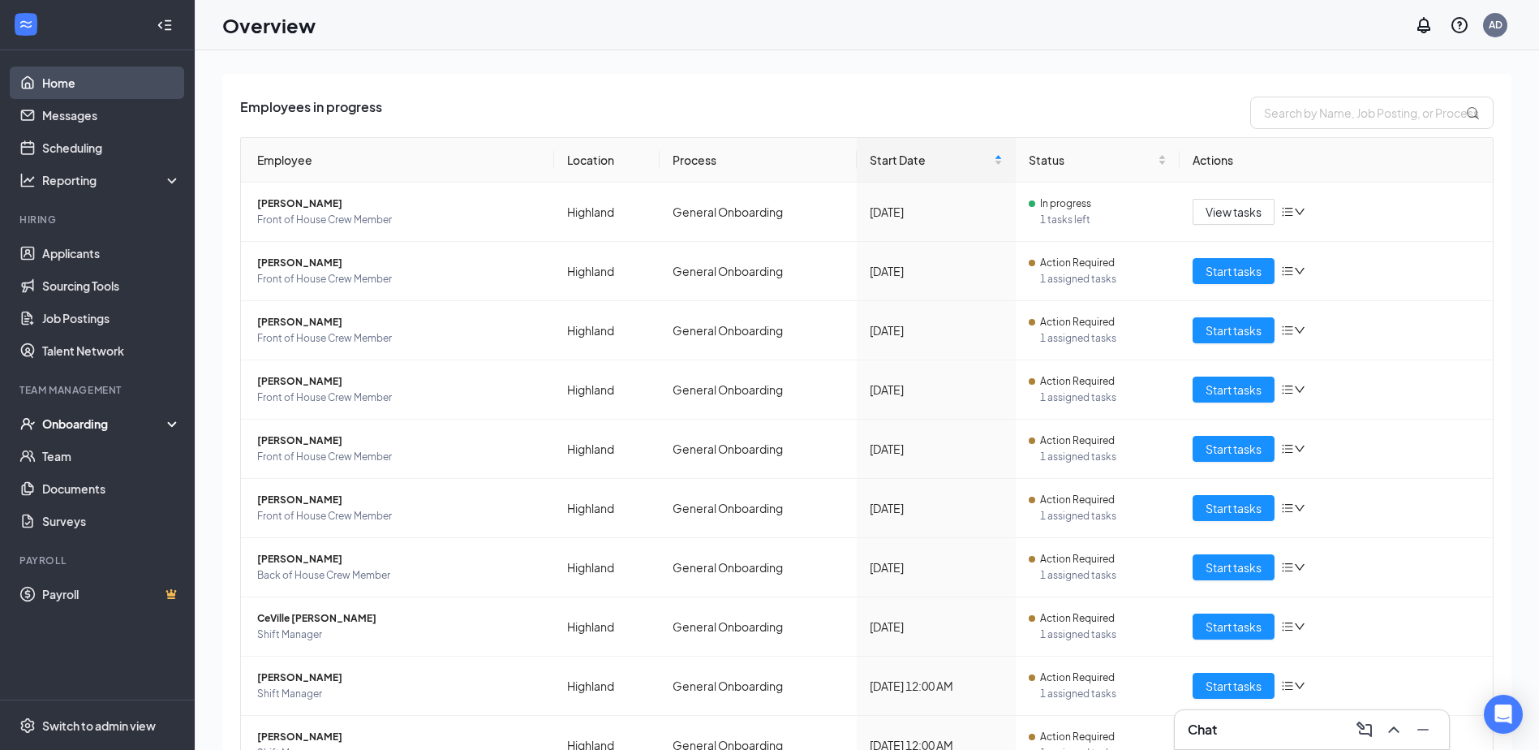
click at [67, 83] on link "Home" at bounding box center [111, 83] width 139 height 32
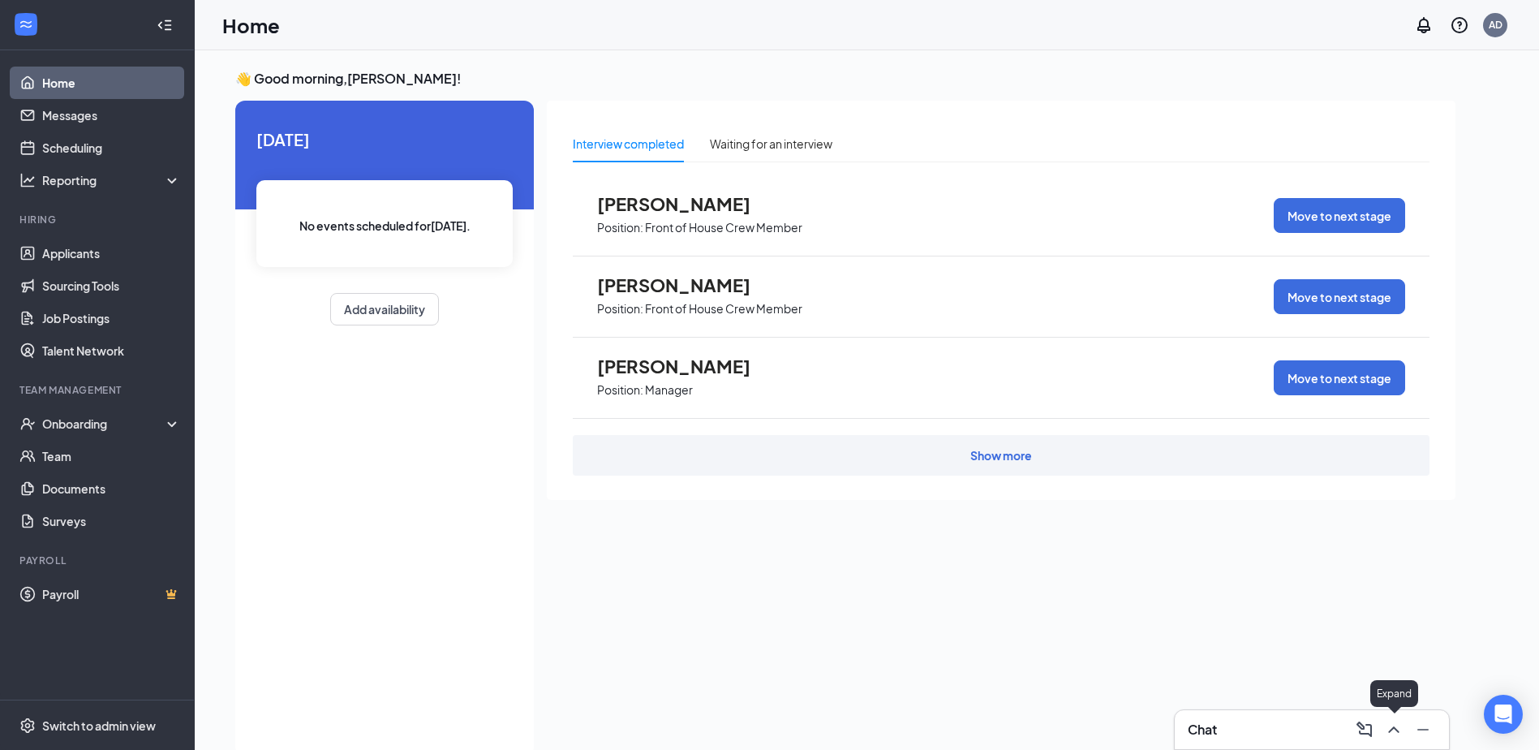
click at [1391, 729] on icon "ChevronUp" at bounding box center [1393, 729] width 19 height 19
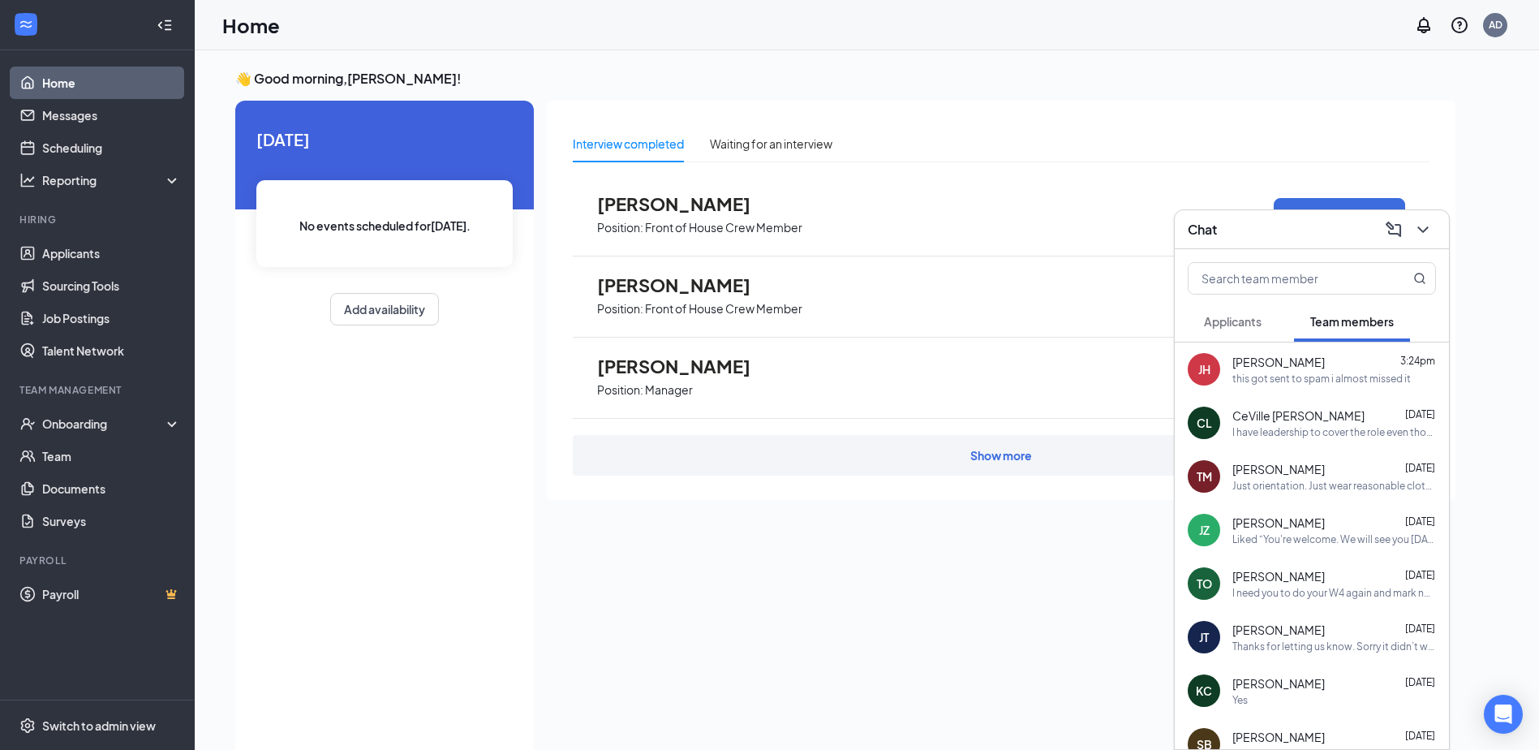
click at [1329, 376] on div "this got sent to spam i almost missed it" at bounding box center [1321, 379] width 178 height 14
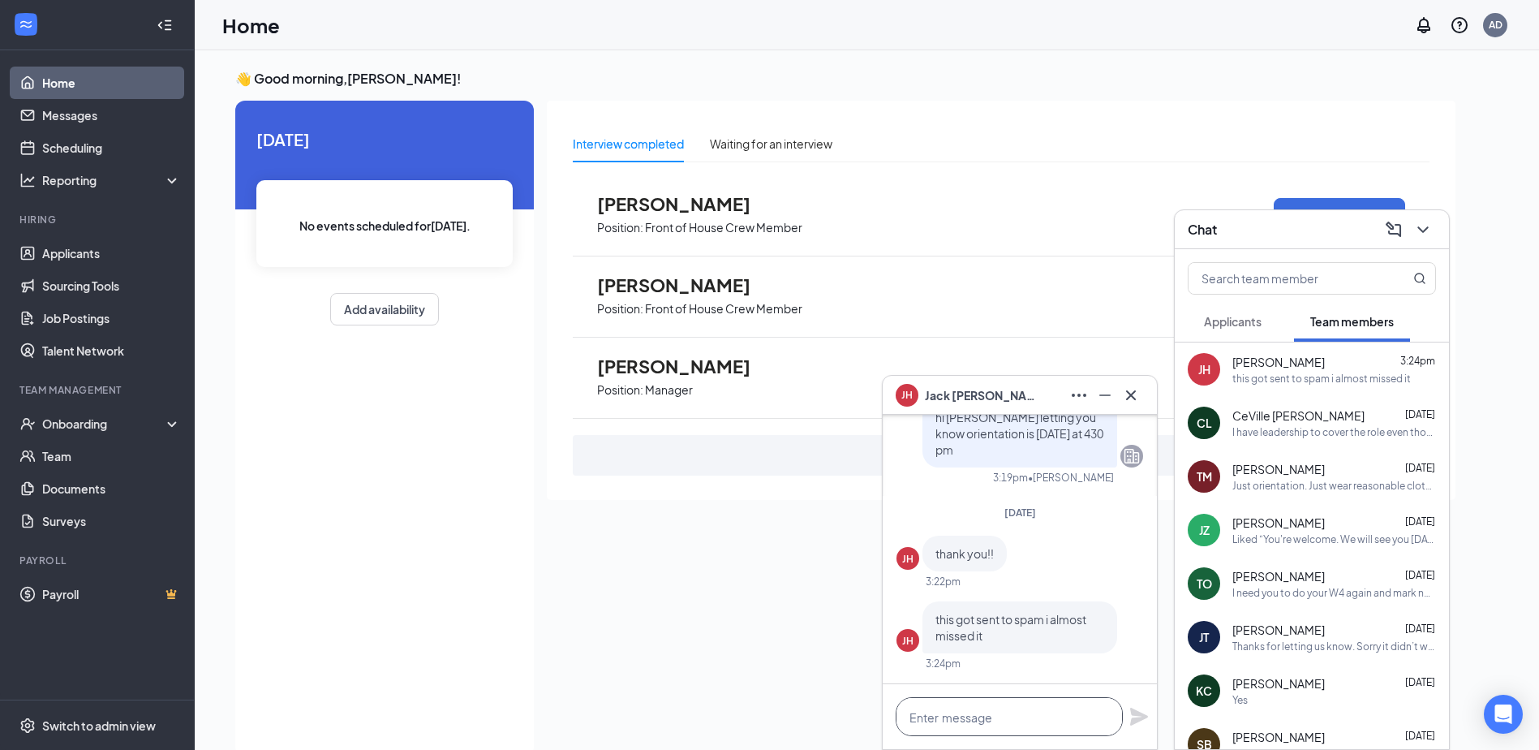
click at [1089, 716] on textarea at bounding box center [1009, 716] width 227 height 39
click at [925, 712] on textarea "im going to set your" at bounding box center [1009, 716] width 227 height 39
click at [1018, 720] on textarea "I'm going to set your" at bounding box center [1009, 716] width 227 height 39
type textarea "I"
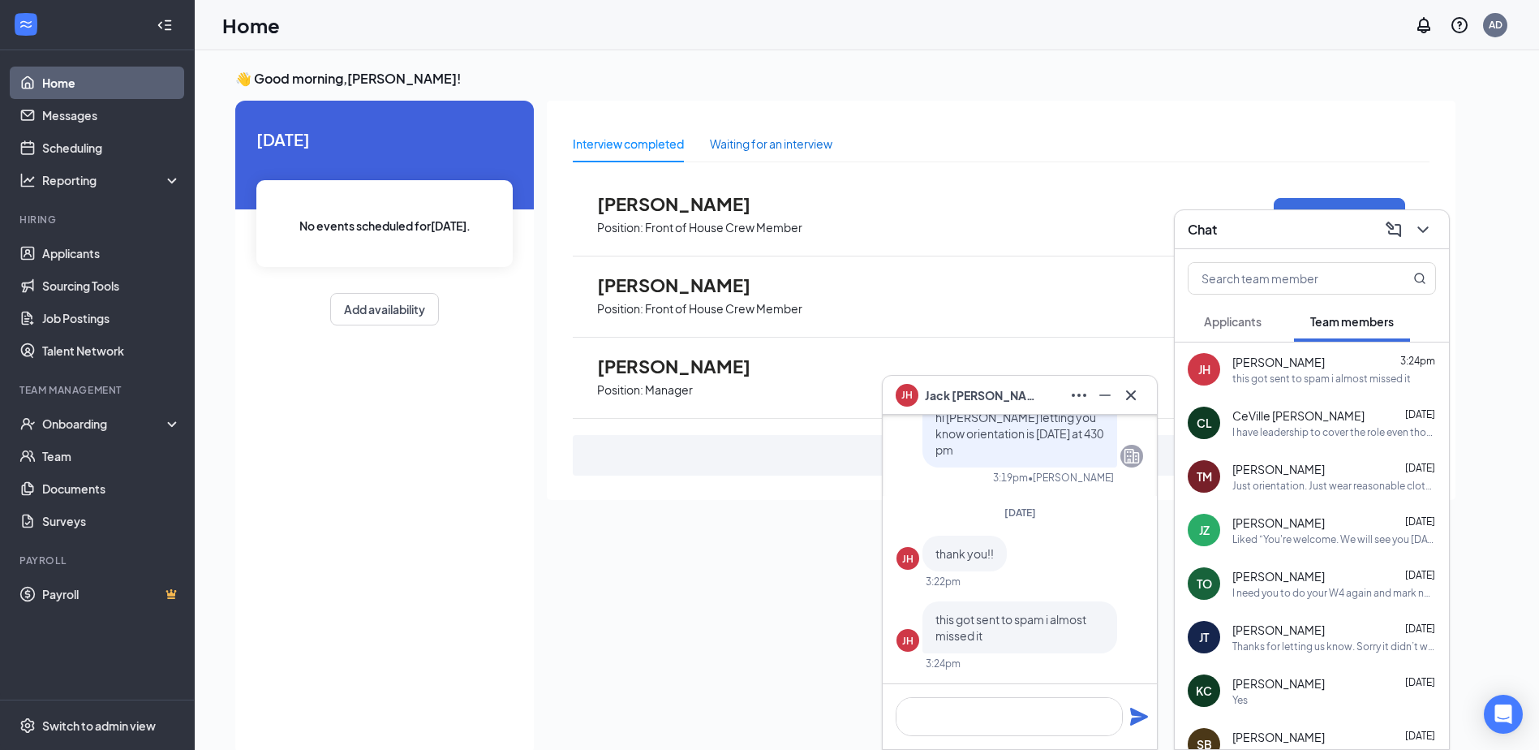
click at [801, 144] on div "Waiting for an interview" at bounding box center [771, 144] width 123 height 18
drag, startPoint x: 661, startPoint y: 140, endPoint x: 479, endPoint y: 83, distance: 191.2
click at [660, 140] on div "Interview completed" at bounding box center [628, 144] width 111 height 18
click at [61, 82] on link "Home" at bounding box center [111, 83] width 139 height 32
click at [62, 81] on link "Home" at bounding box center [111, 83] width 139 height 32
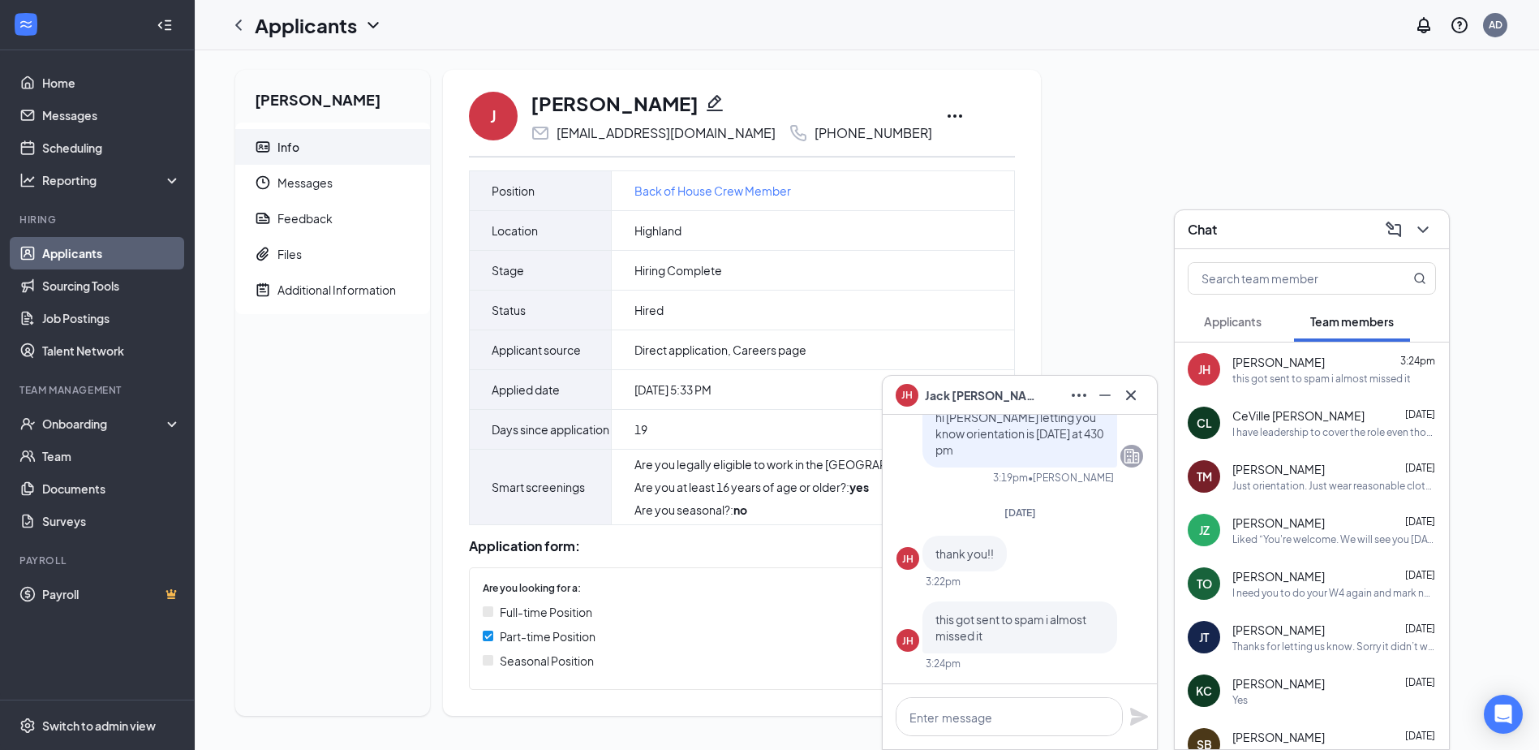
scroll to position [18, 0]
click at [945, 106] on icon "Ellipses" at bounding box center [954, 115] width 19 height 19
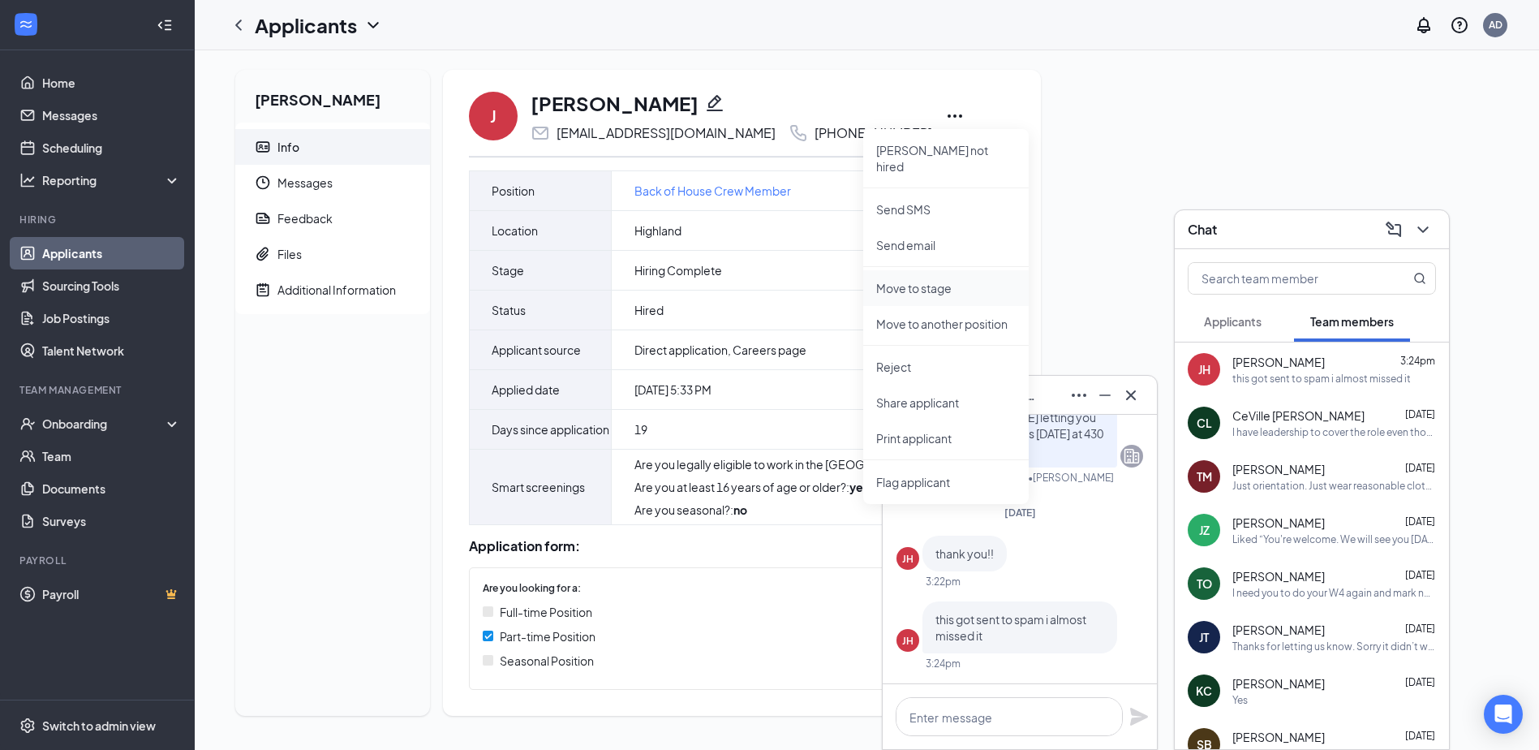
click at [938, 280] on p "Move to stage" at bounding box center [946, 288] width 140 height 16
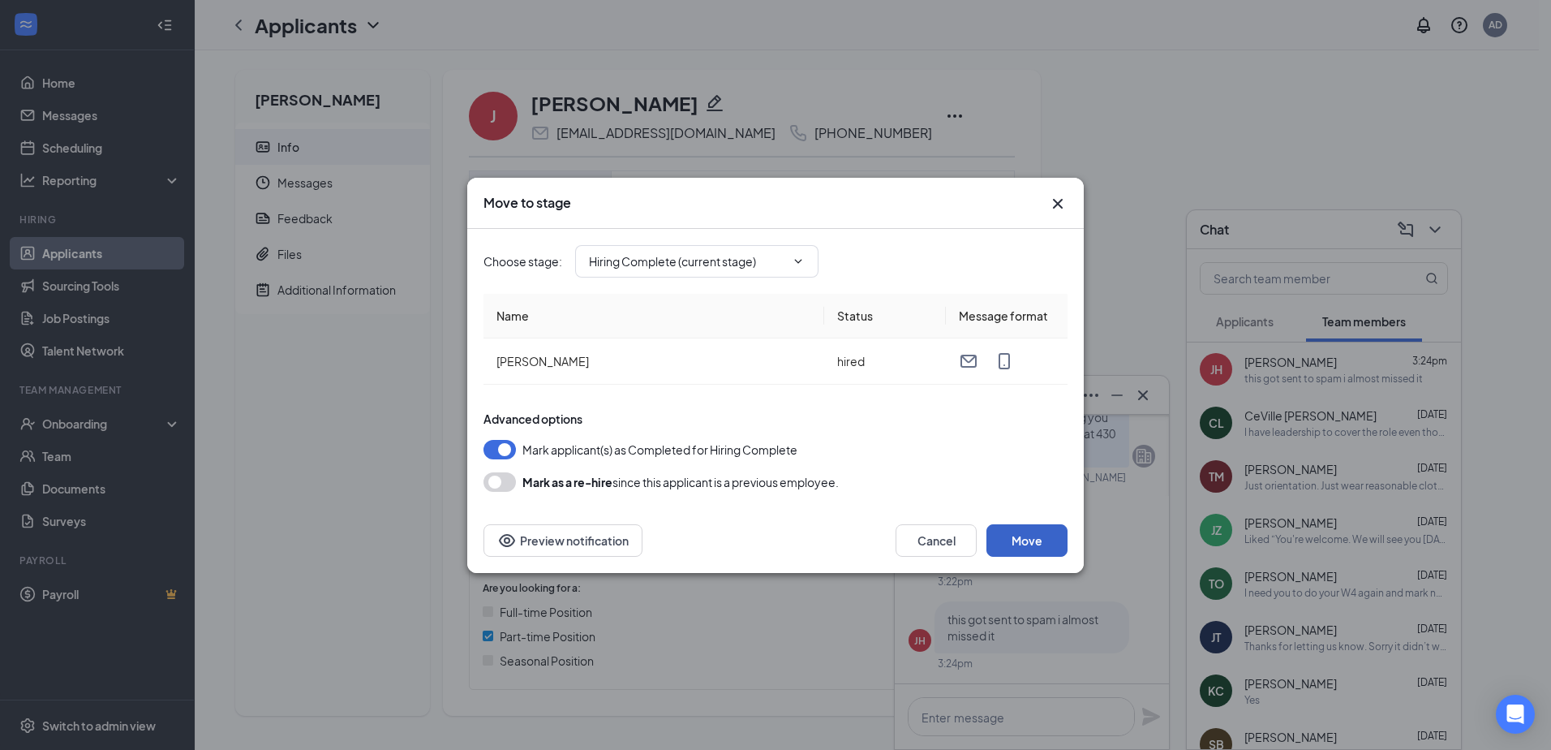
click at [1038, 538] on button "Move" at bounding box center [1027, 540] width 81 height 32
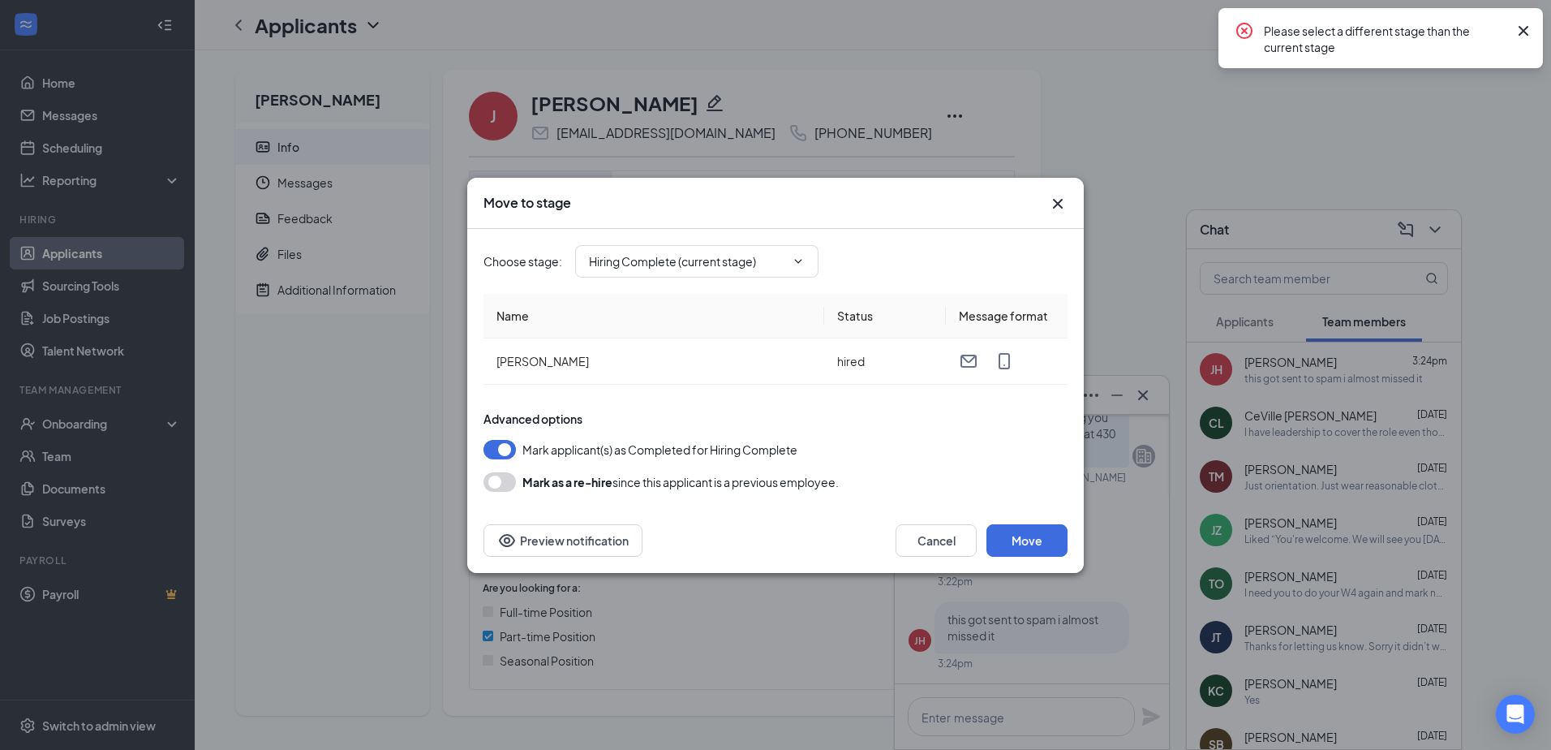
click at [573, 312] on th "Name" at bounding box center [654, 316] width 341 height 45
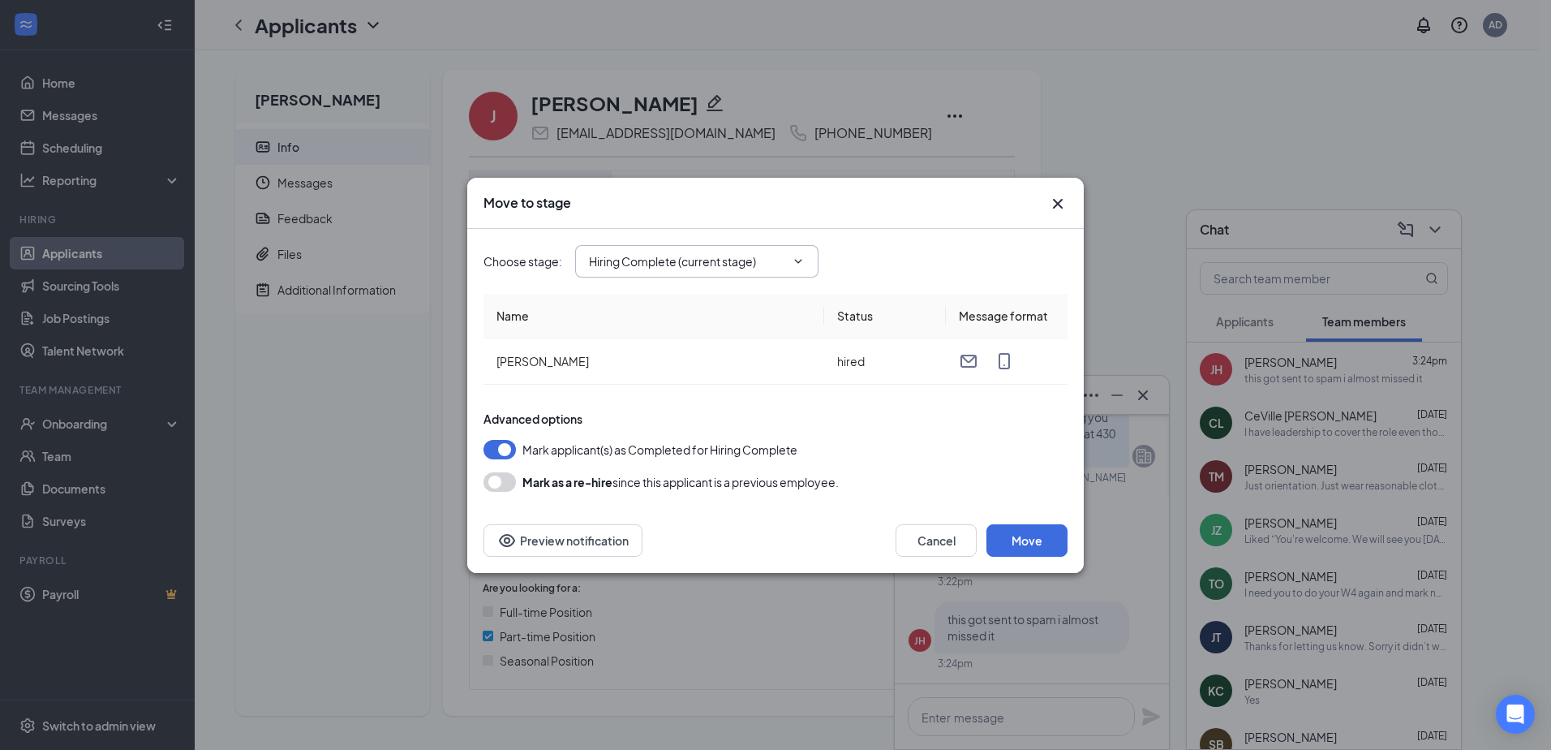
click at [797, 258] on icon "ChevronDown" at bounding box center [798, 261] width 13 height 13
click at [799, 263] on icon "ChevronDown" at bounding box center [798, 261] width 7 height 4
click at [1026, 541] on button "Move" at bounding box center [1027, 540] width 81 height 32
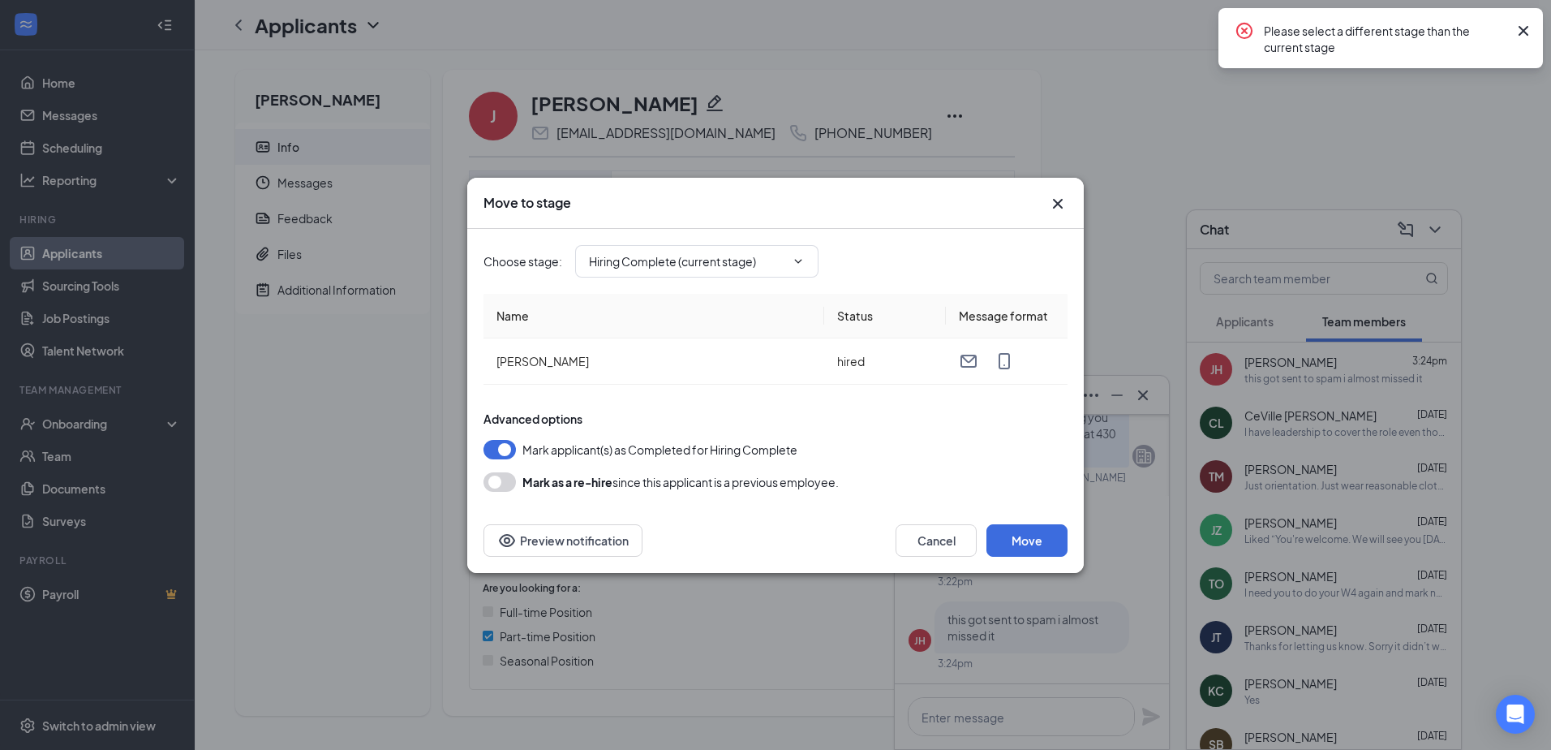
click at [1524, 34] on icon "Cross" at bounding box center [1523, 30] width 19 height 19
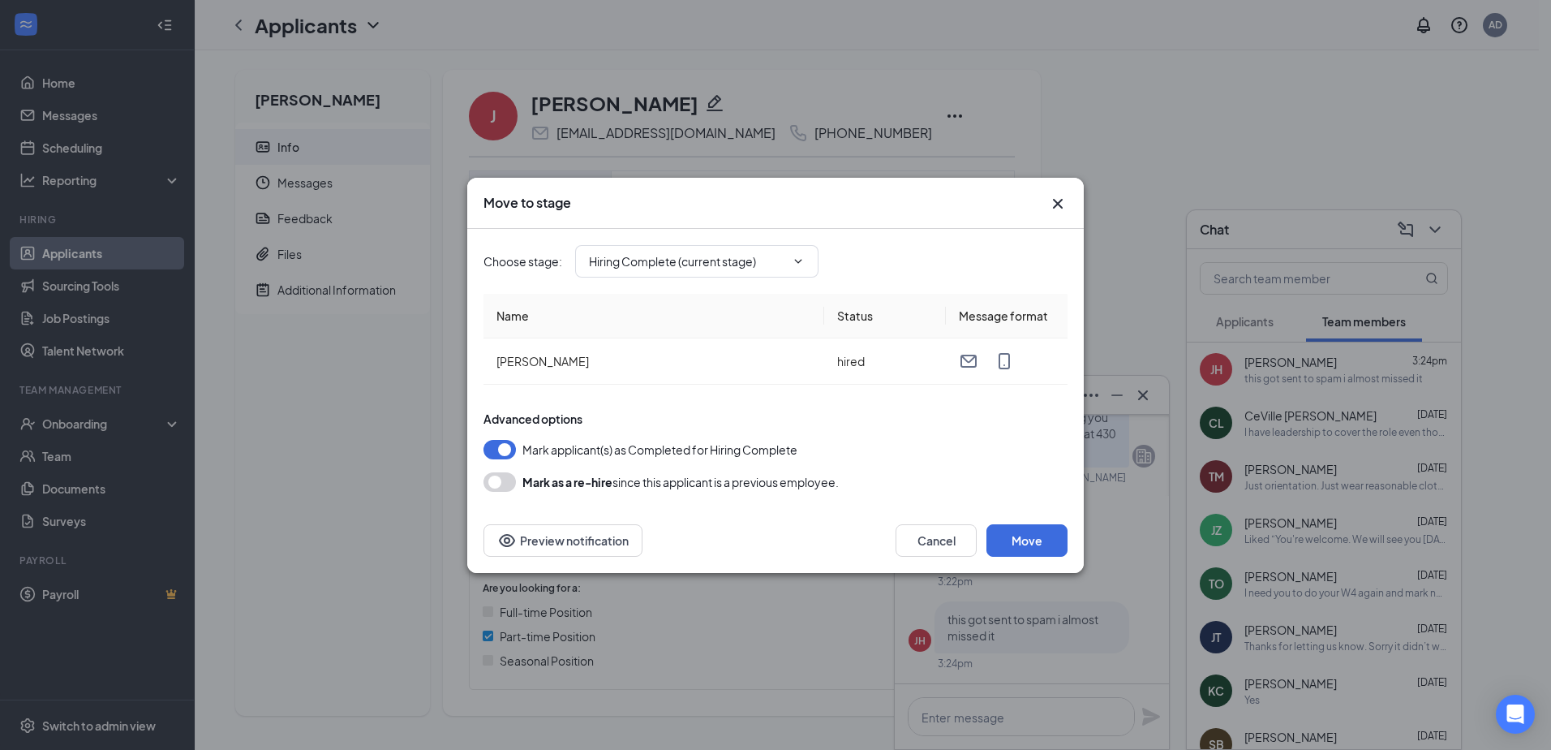
click at [1054, 204] on icon "Cross" at bounding box center [1057, 203] width 19 height 19
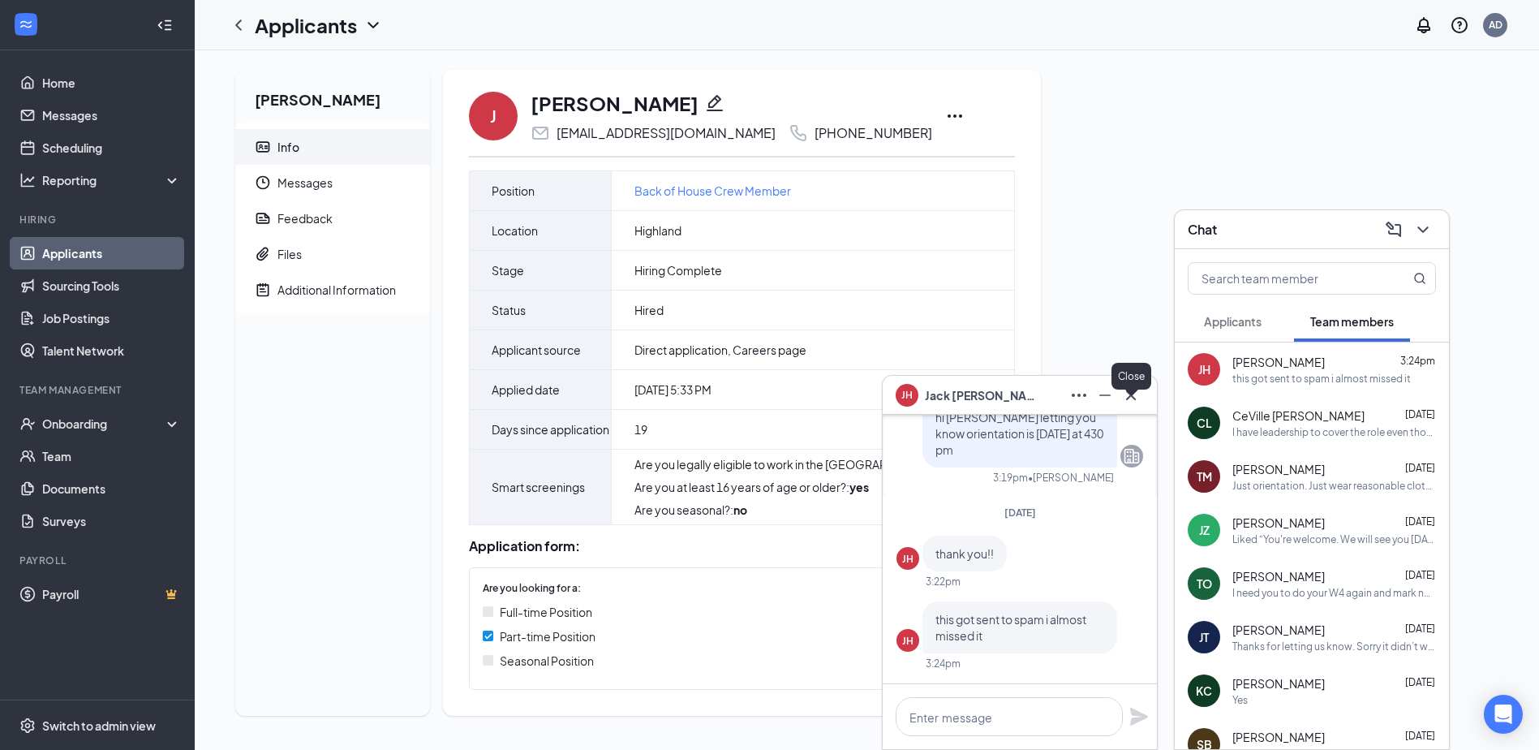
click at [1136, 385] on icon "Cross" at bounding box center [1130, 394] width 19 height 19
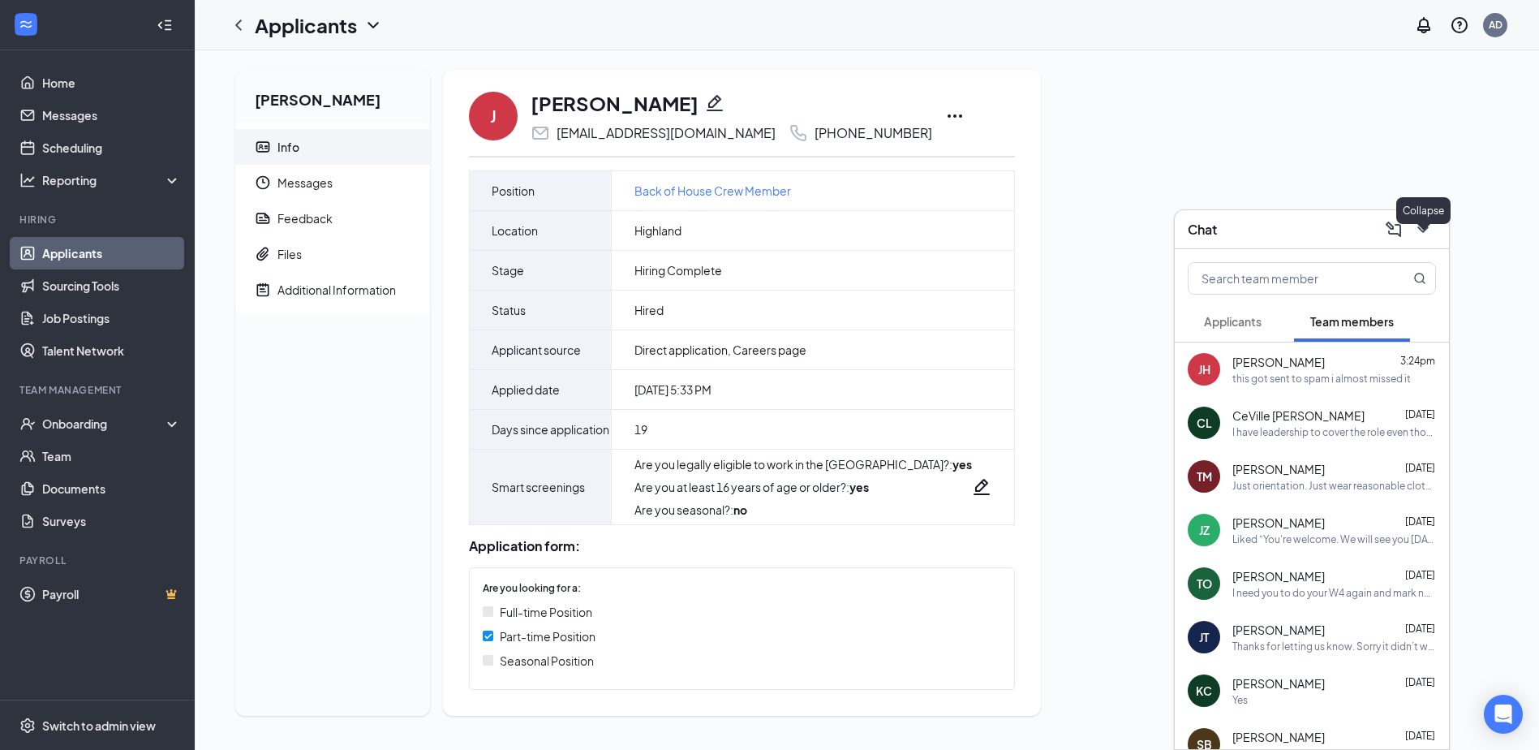
click at [1417, 234] on icon "ChevronDown" at bounding box center [1422, 229] width 19 height 19
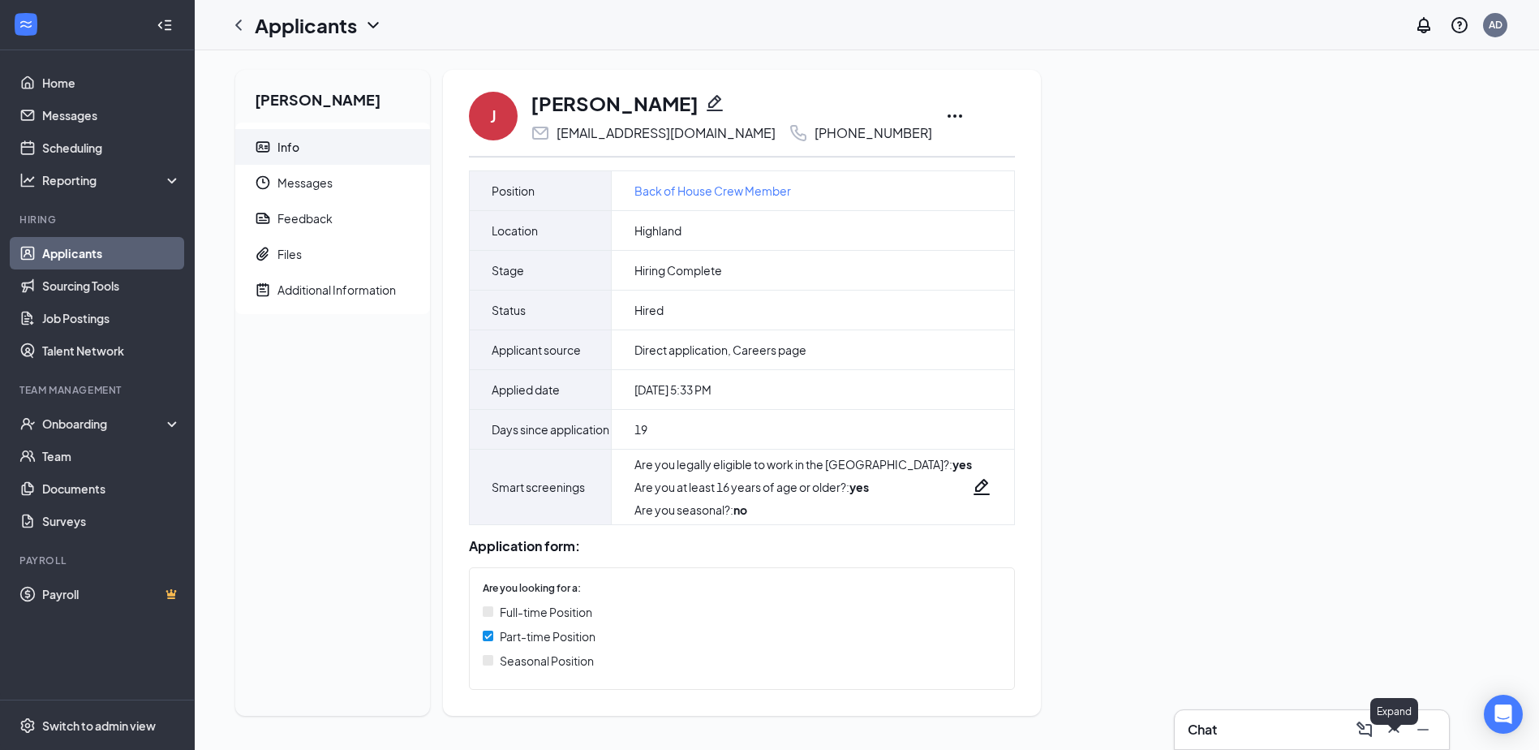
click at [1393, 729] on icon "ChevronUp" at bounding box center [1393, 729] width 19 height 19
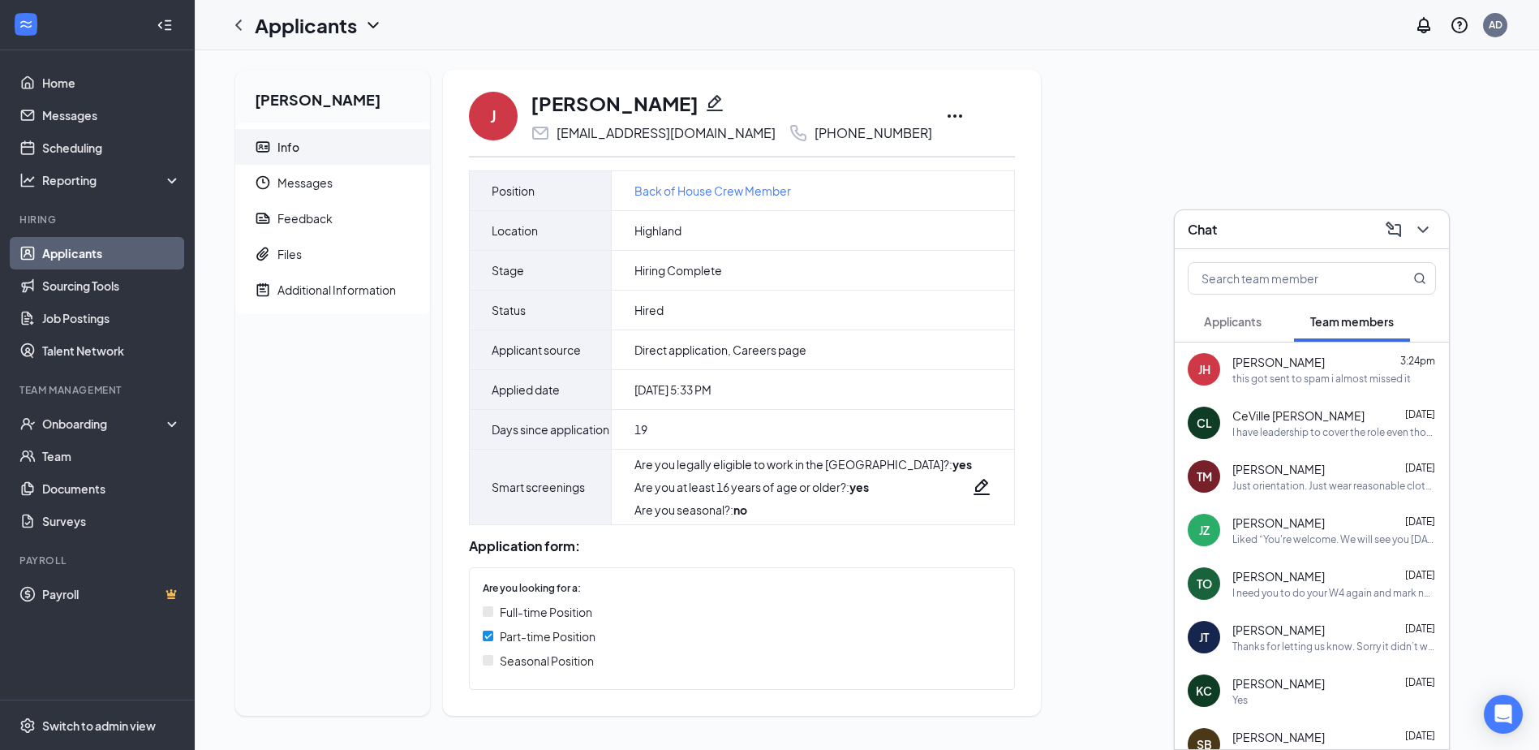
click at [1353, 434] on div "I have leadership to cover the role even though it is in training. I am willing…" at bounding box center [1334, 432] width 204 height 14
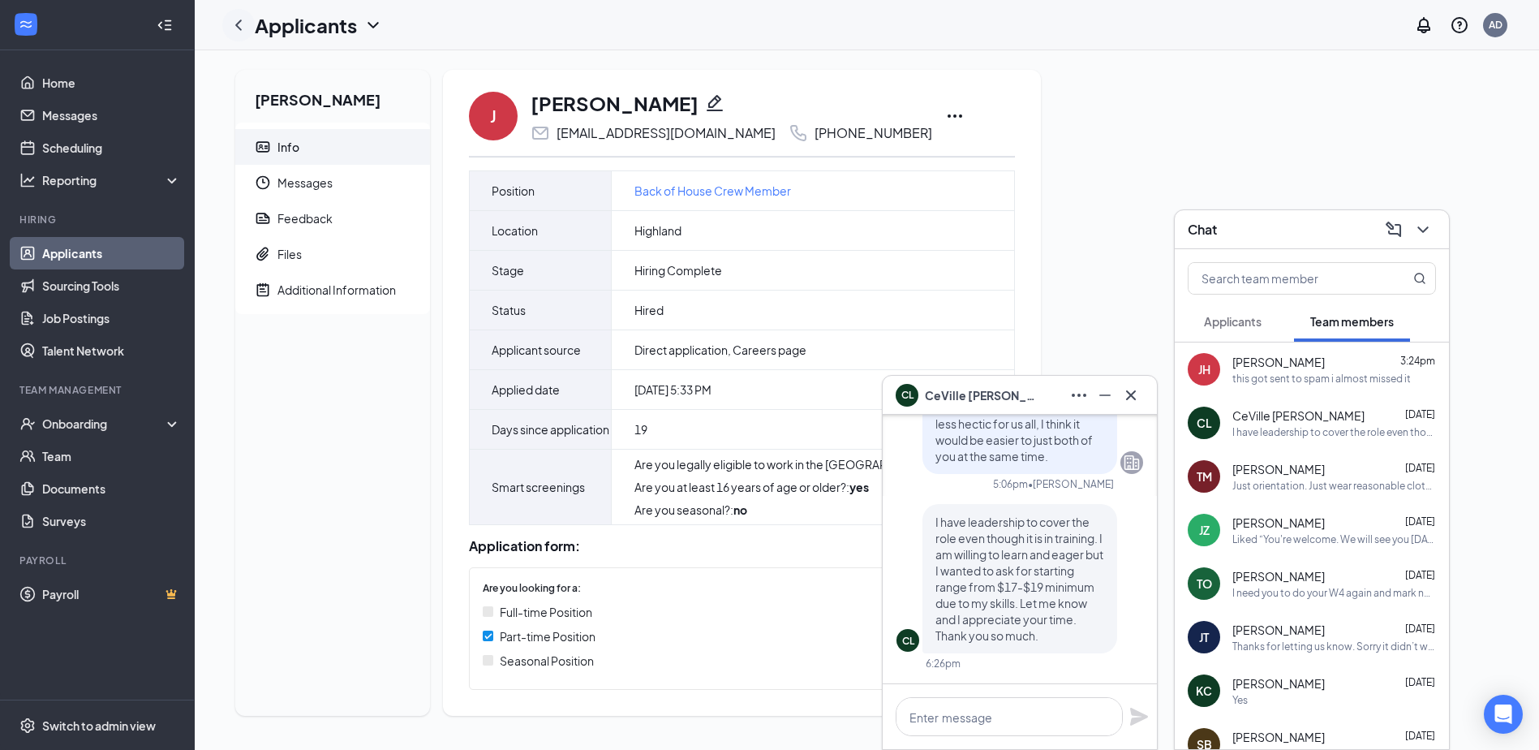
click at [238, 32] on icon "ChevronLeft" at bounding box center [238, 24] width 19 height 19
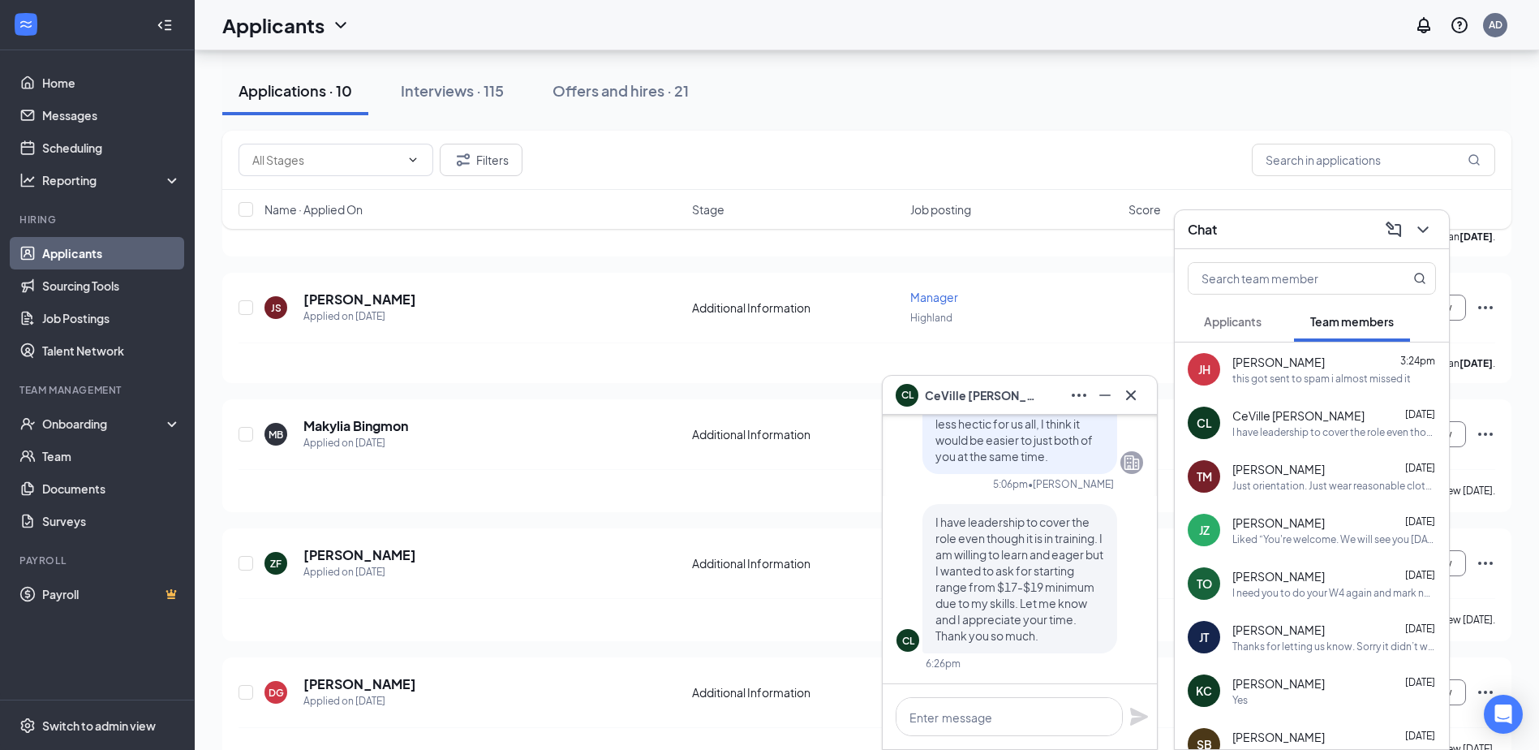
scroll to position [811, 0]
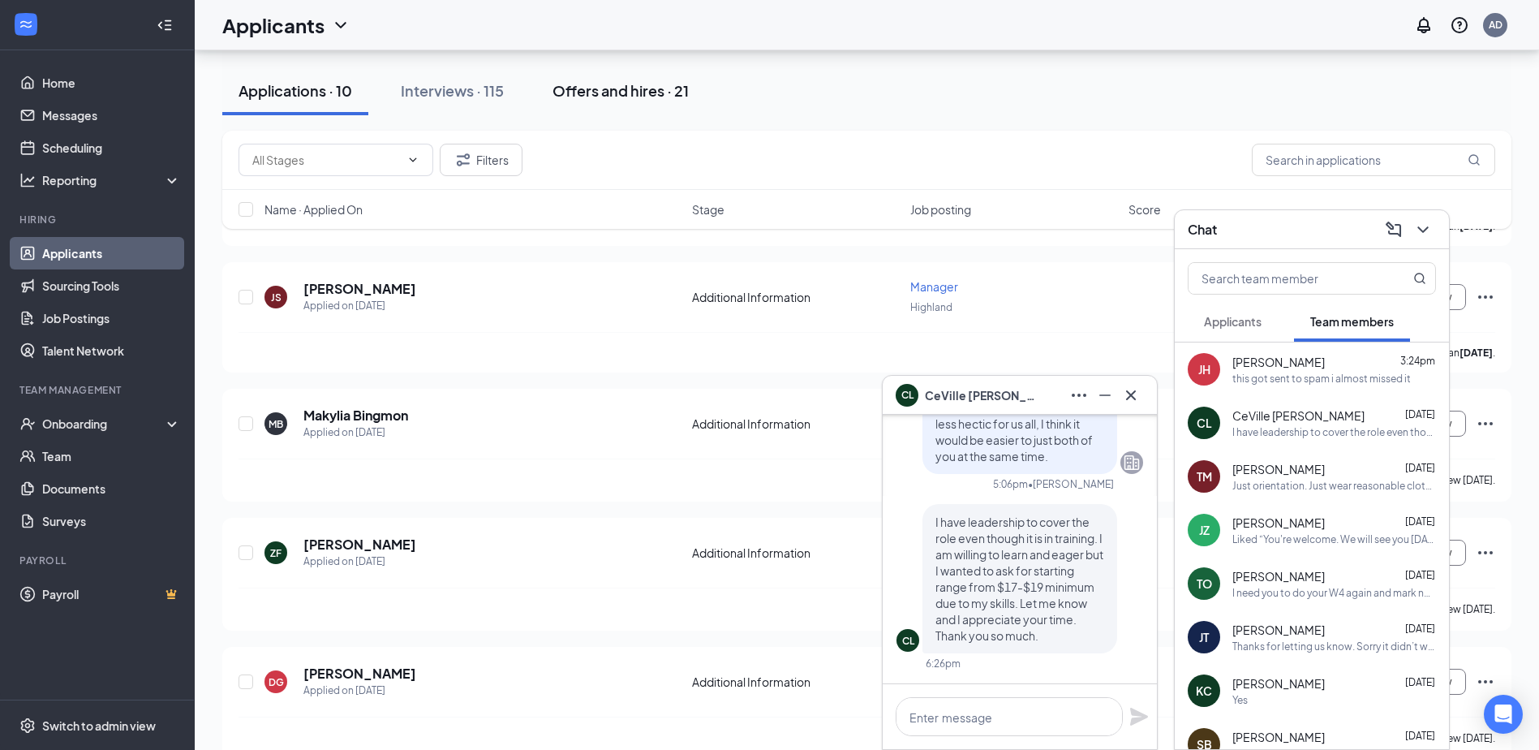
click at [633, 97] on div "Offers and hires · 21" at bounding box center [621, 90] width 136 height 20
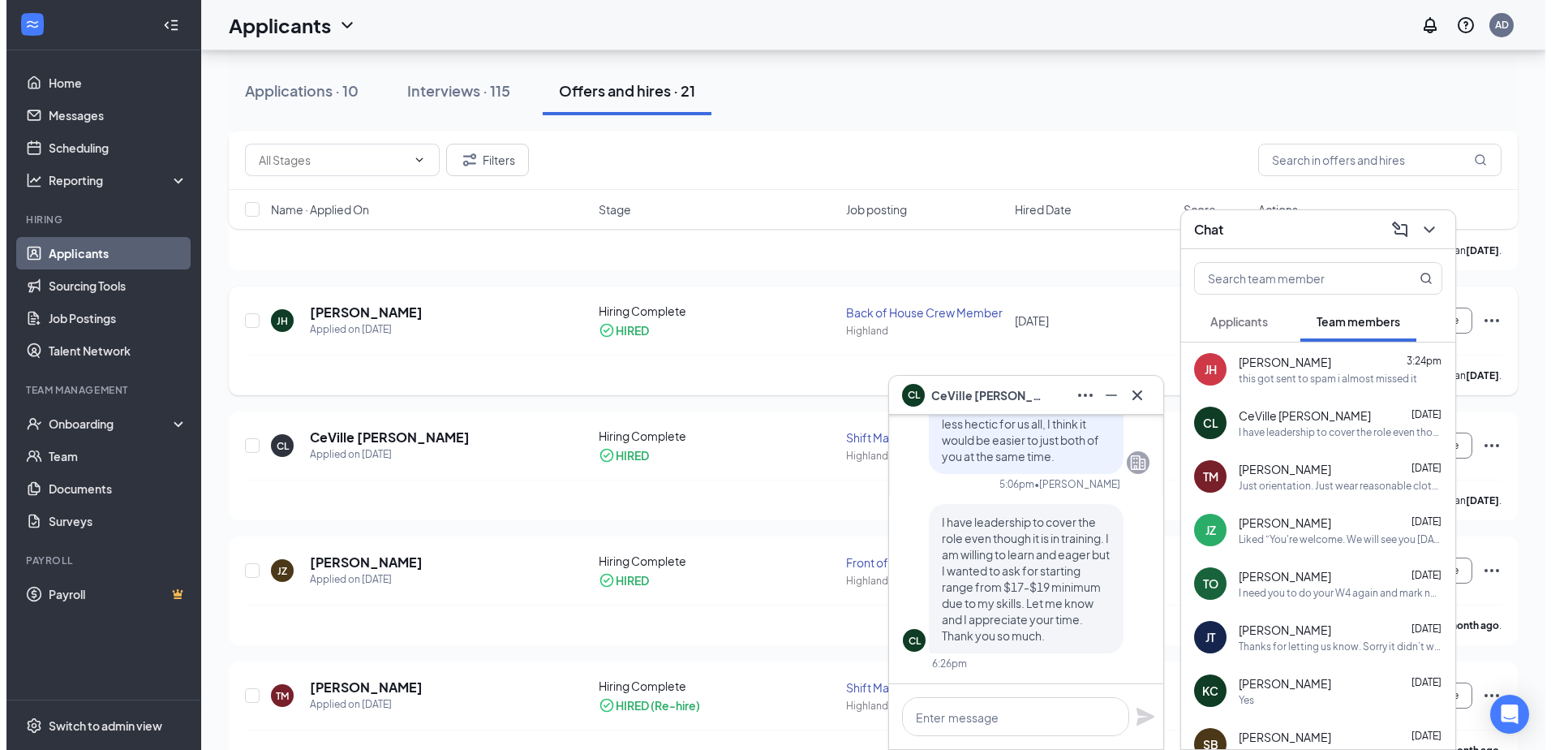
scroll to position [406, 0]
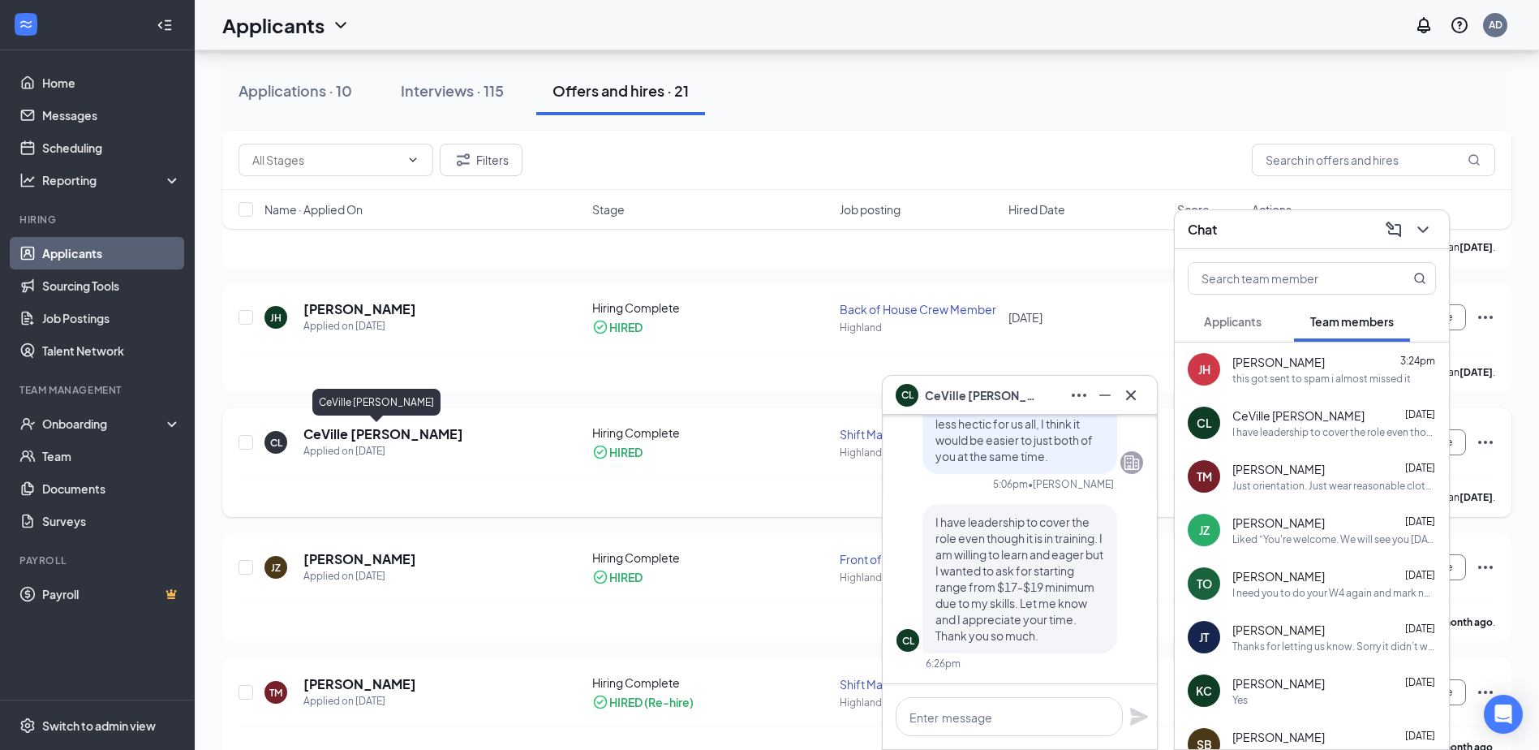
click at [415, 435] on h5 "CeVille [PERSON_NAME]" at bounding box center [383, 434] width 160 height 18
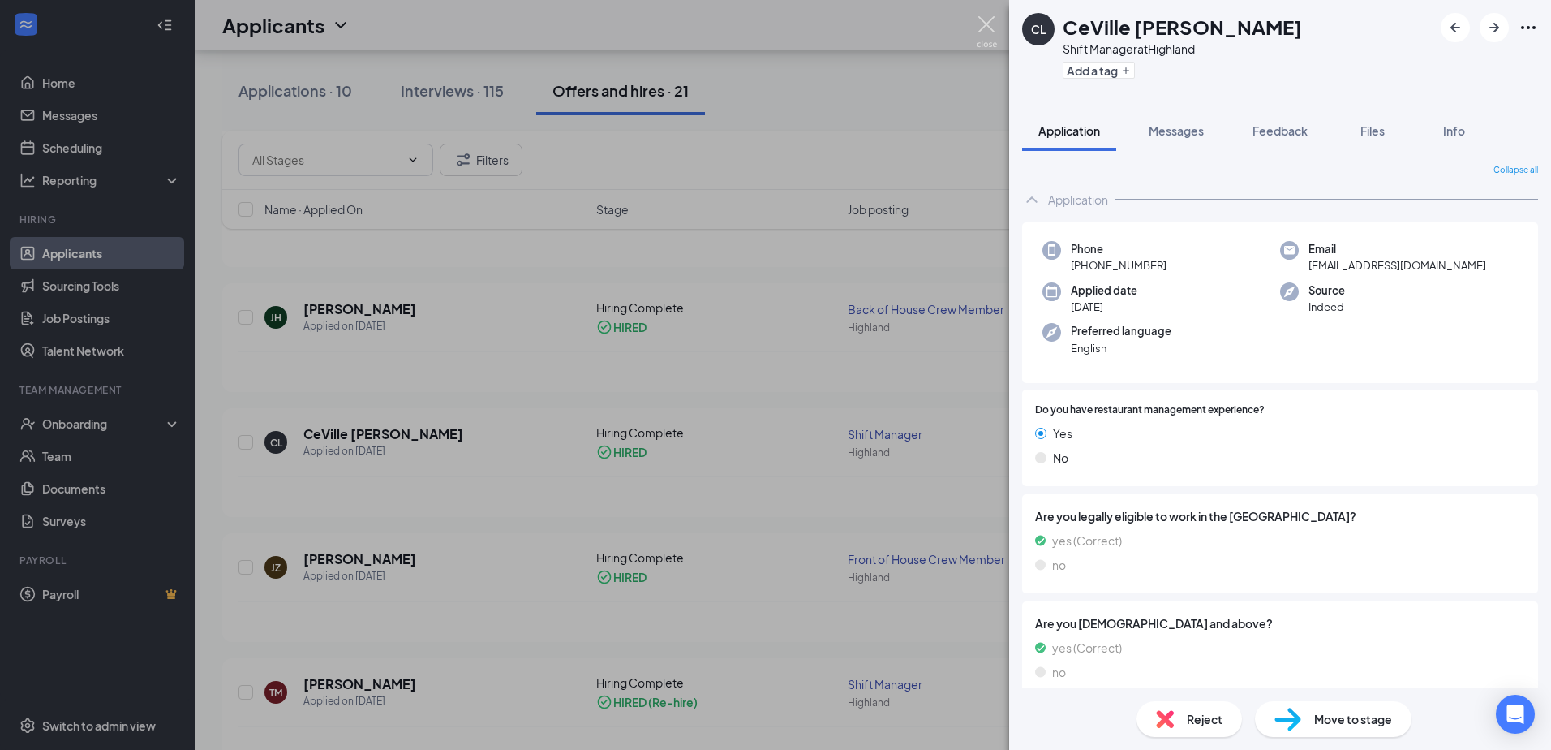
click at [982, 27] on img at bounding box center [987, 32] width 20 height 32
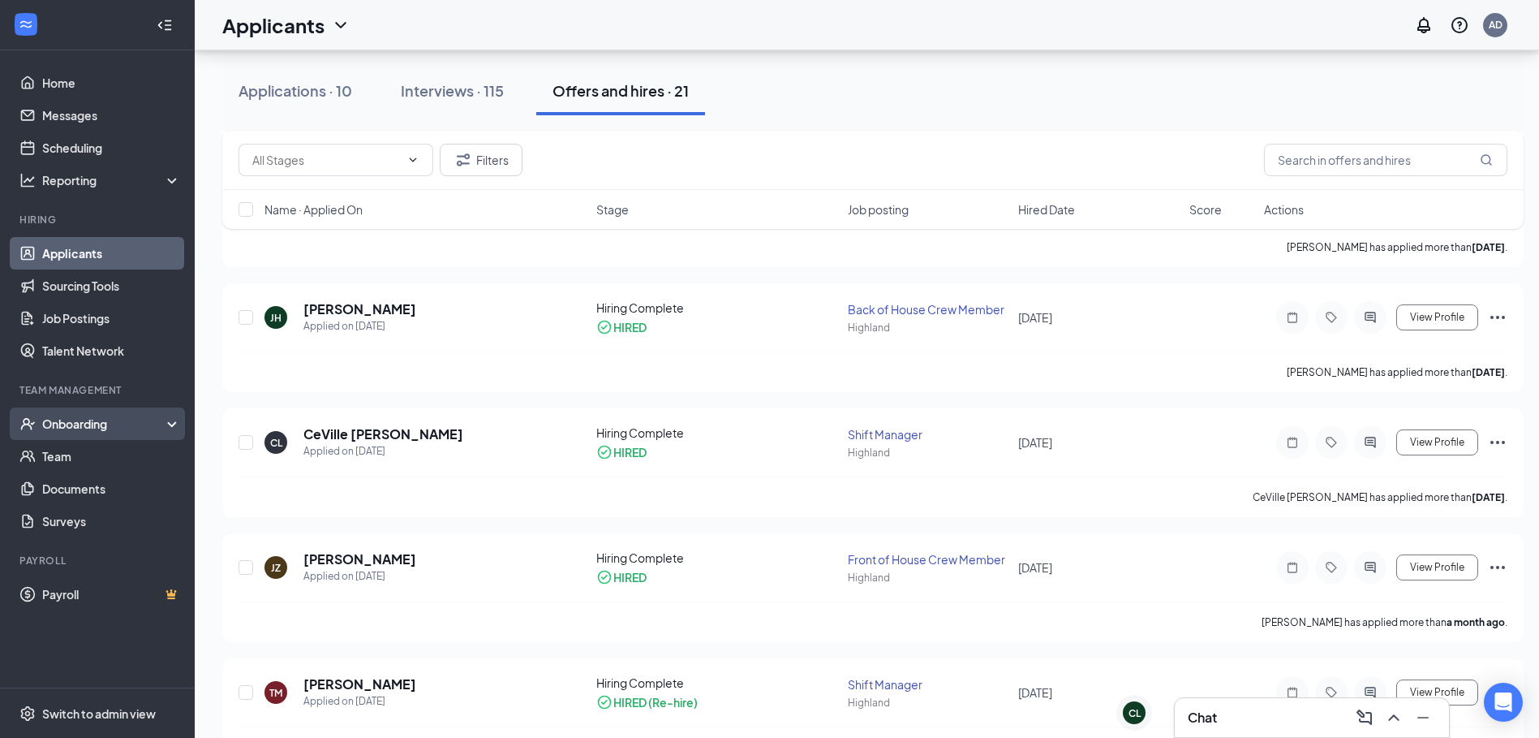
click at [102, 428] on div "Onboarding" at bounding box center [104, 423] width 125 height 16
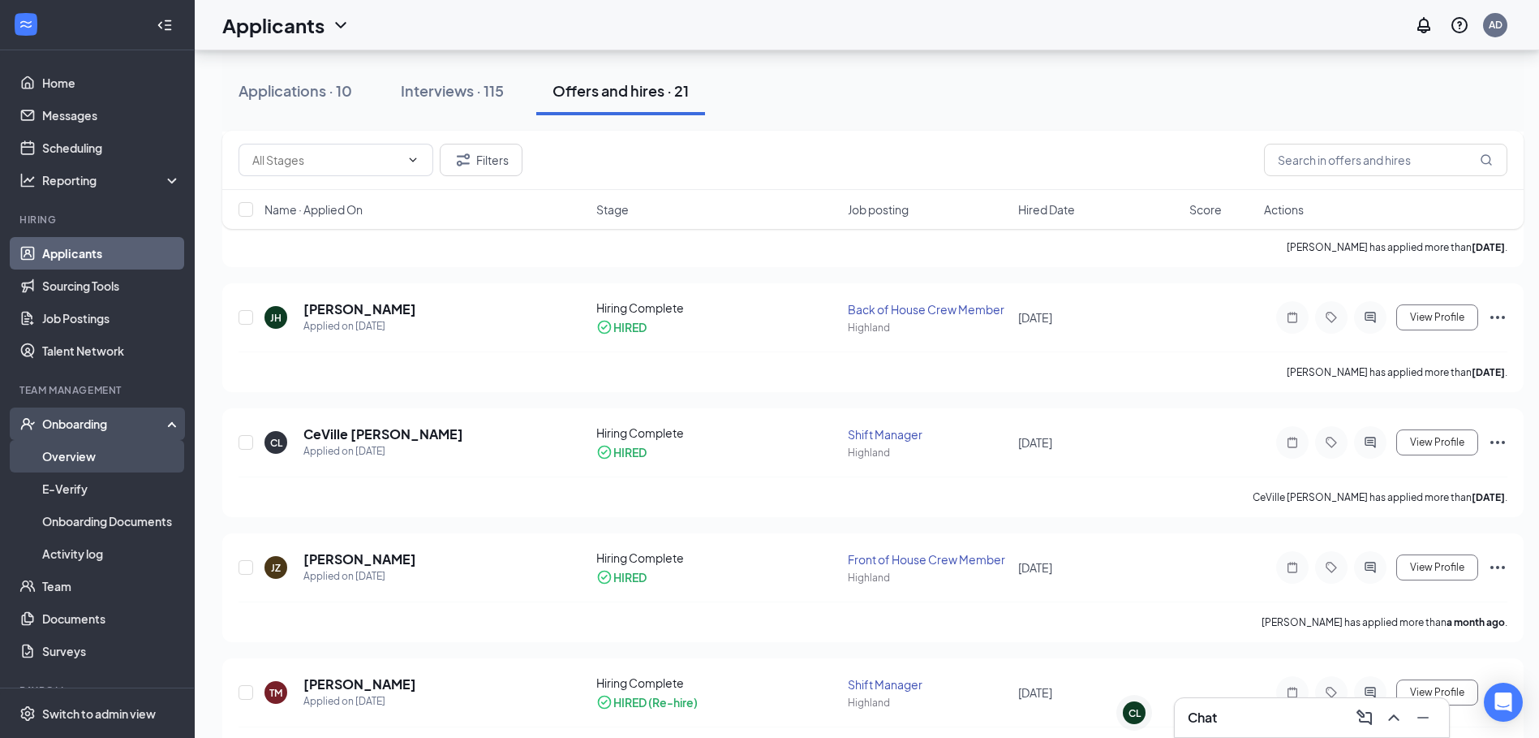
click at [78, 454] on link "Overview" at bounding box center [111, 456] width 139 height 32
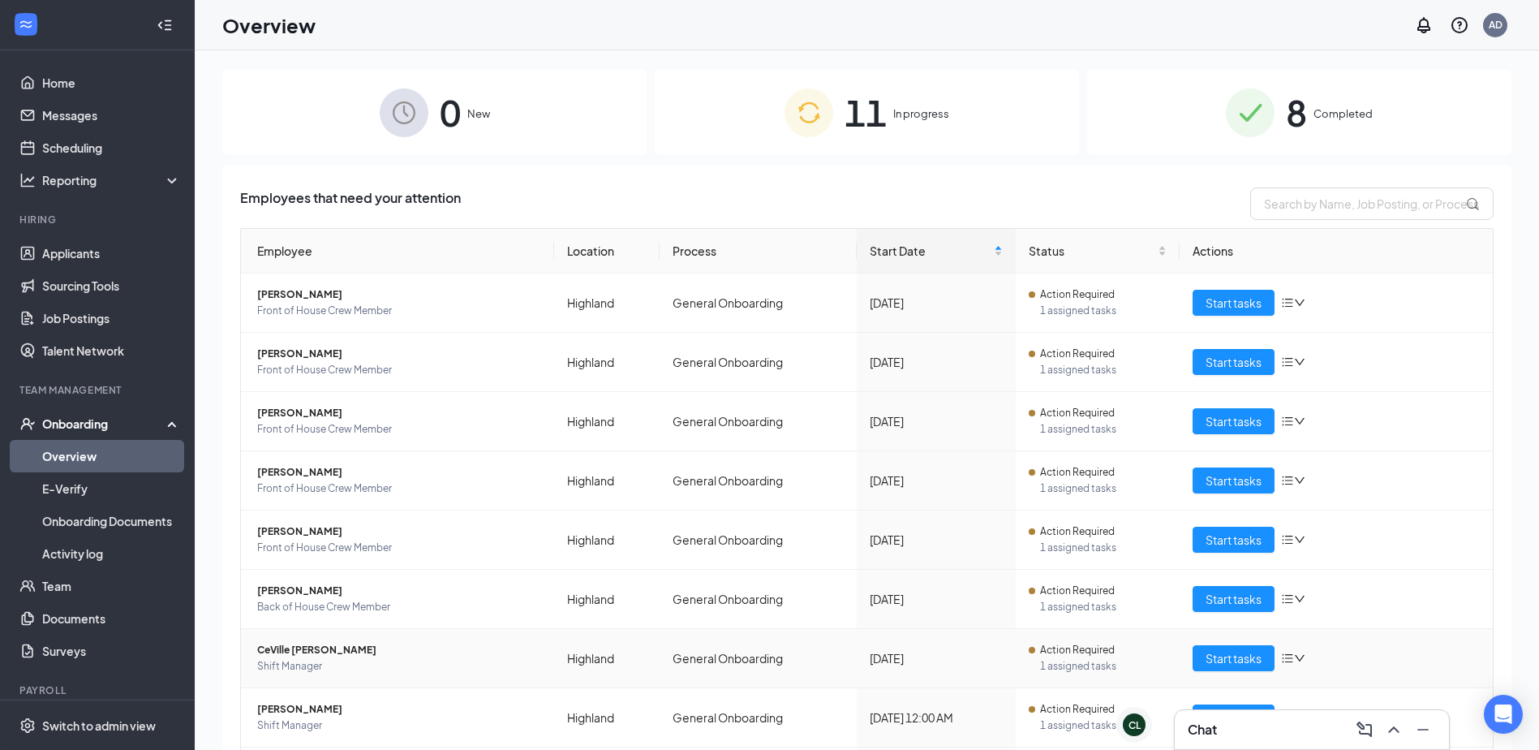
click at [320, 652] on span "CeVille [PERSON_NAME]" at bounding box center [399, 650] width 284 height 16
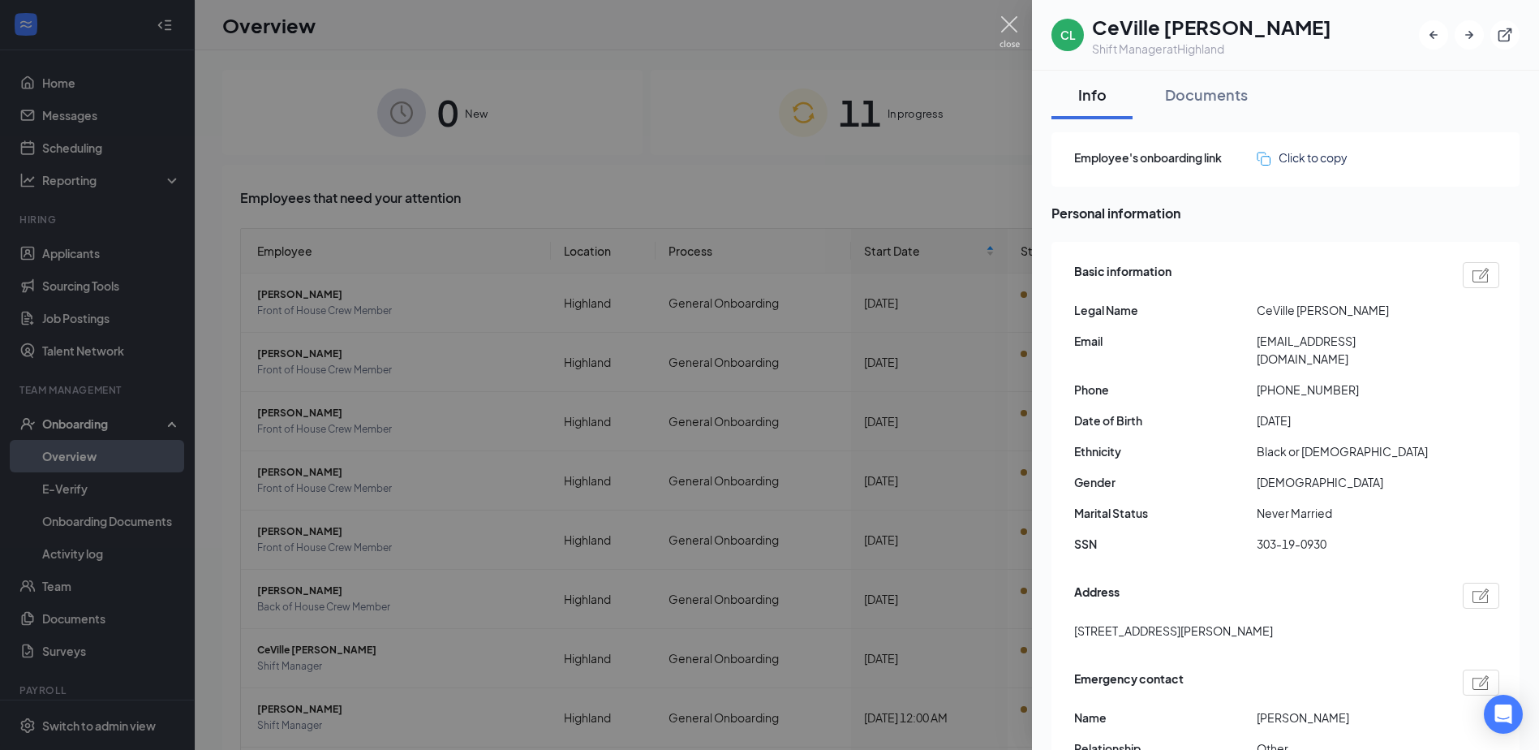
click at [1010, 24] on img at bounding box center [1010, 32] width 20 height 32
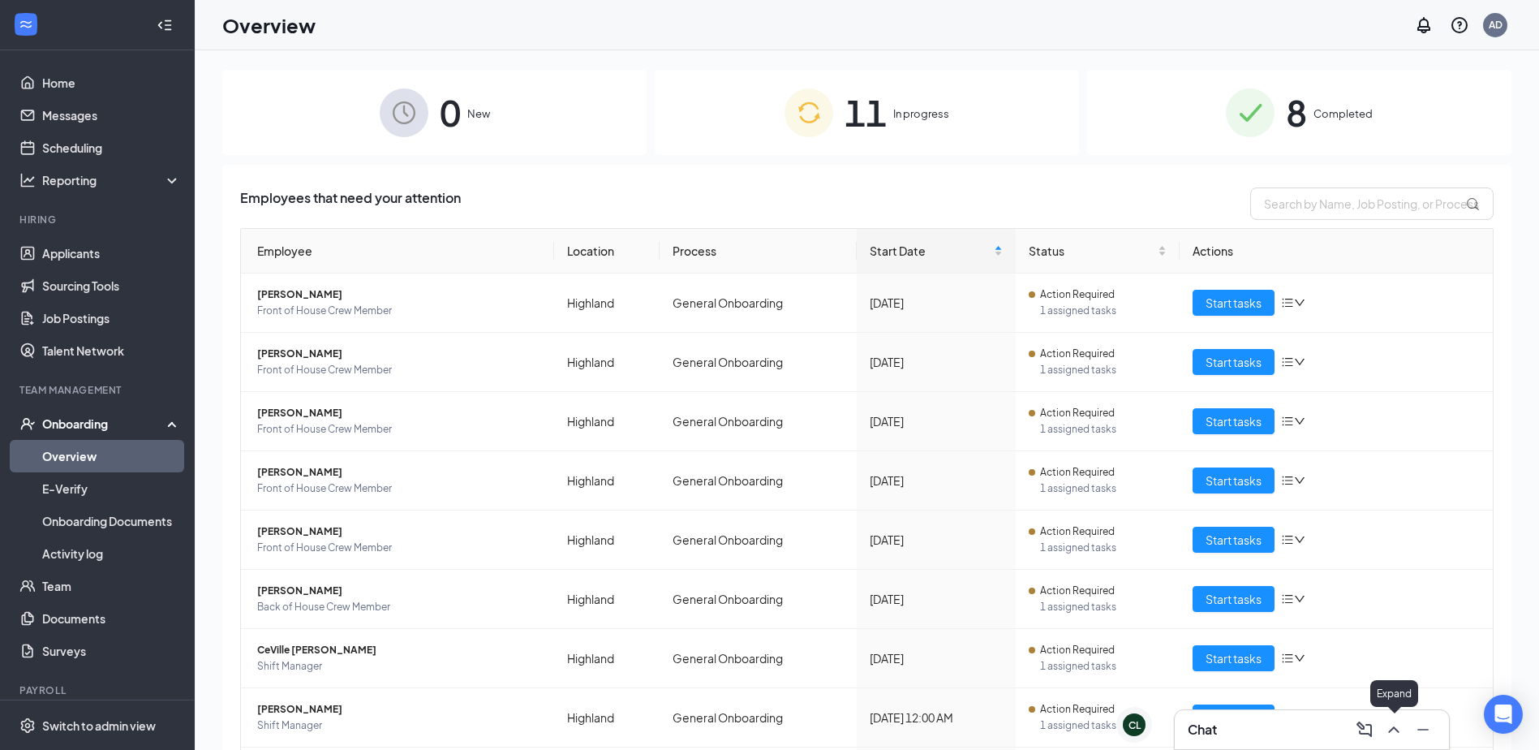
click at [1404, 735] on button at bounding box center [1394, 729] width 26 height 26
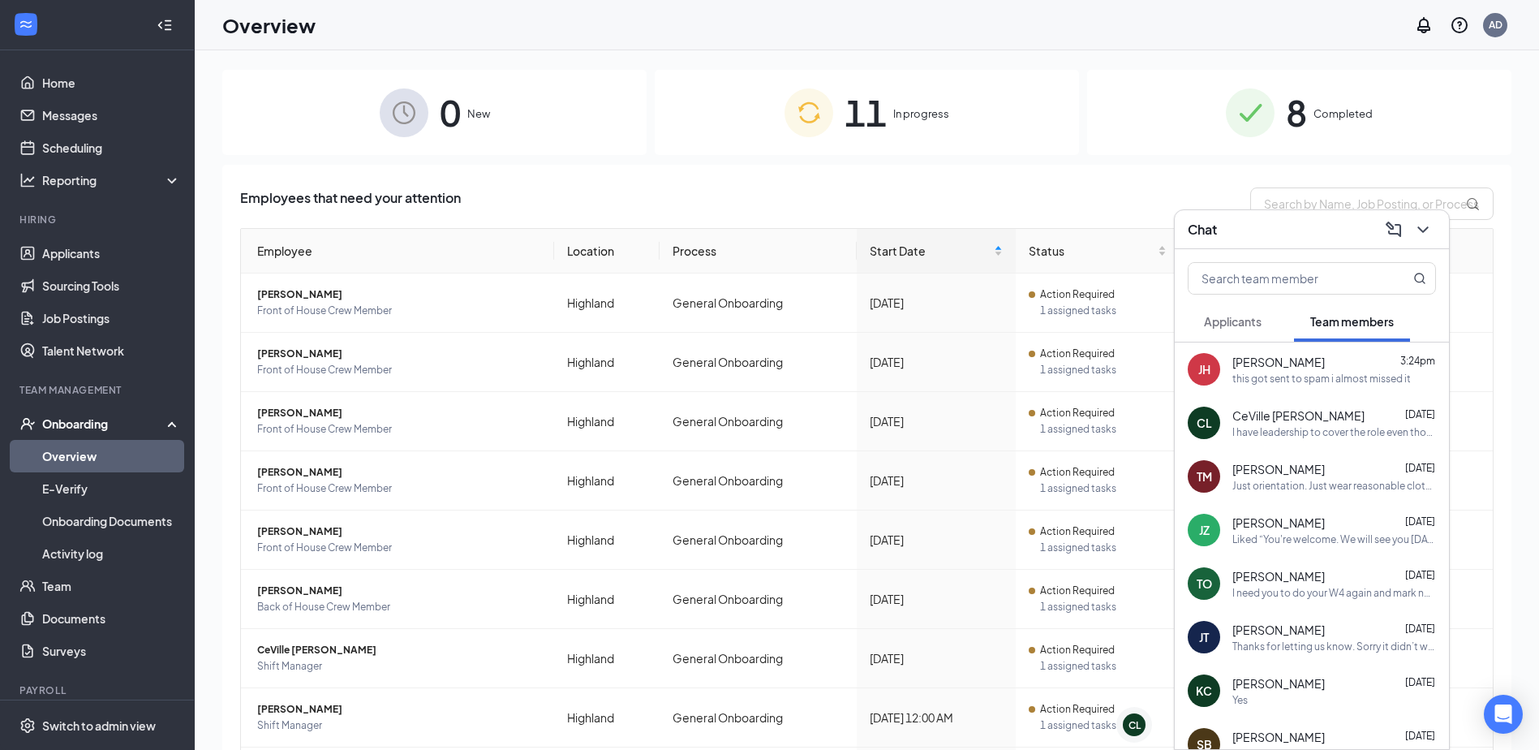
click at [1258, 434] on div "I have leadership to cover the role even though it is in training. I am willing…" at bounding box center [1334, 432] width 204 height 14
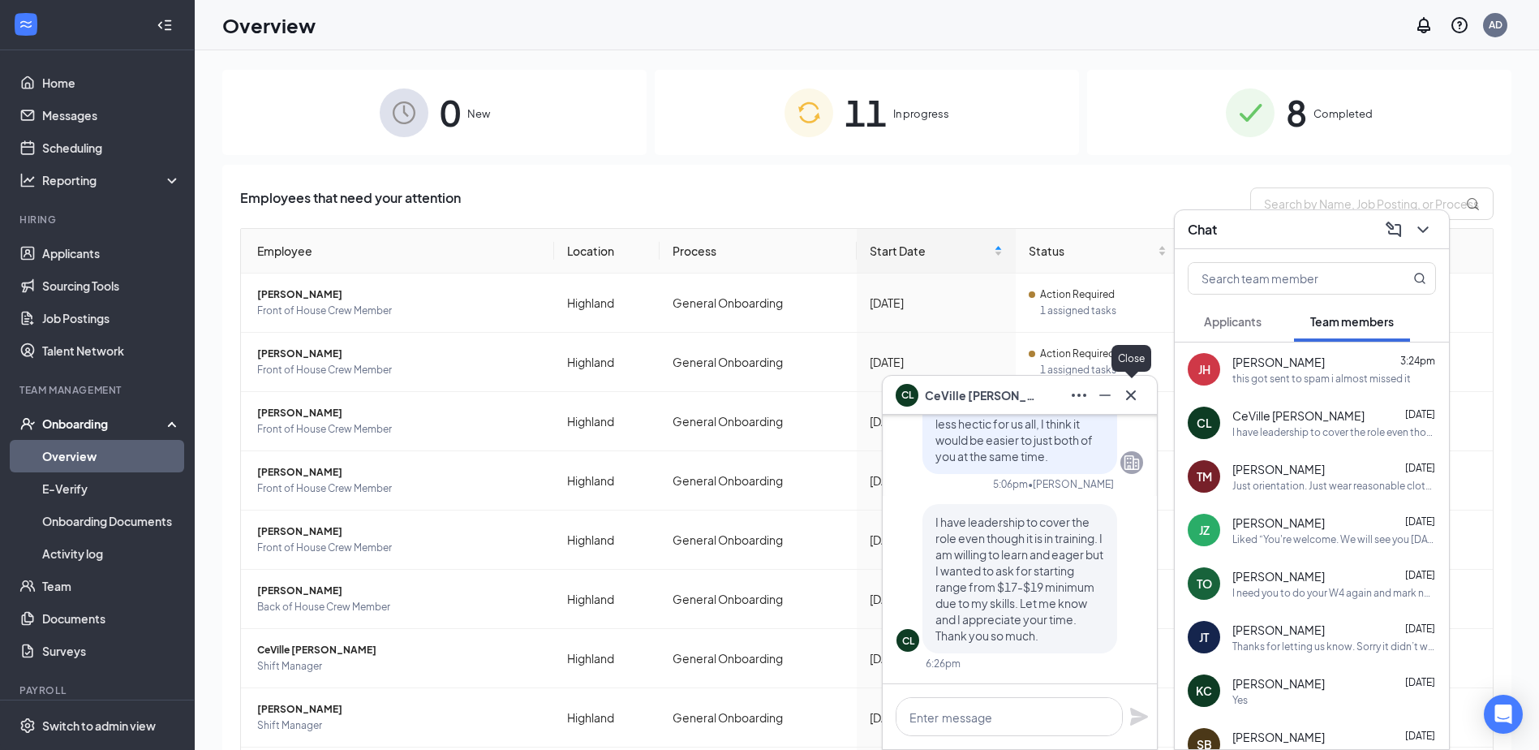
click at [1142, 396] on button at bounding box center [1131, 395] width 26 height 26
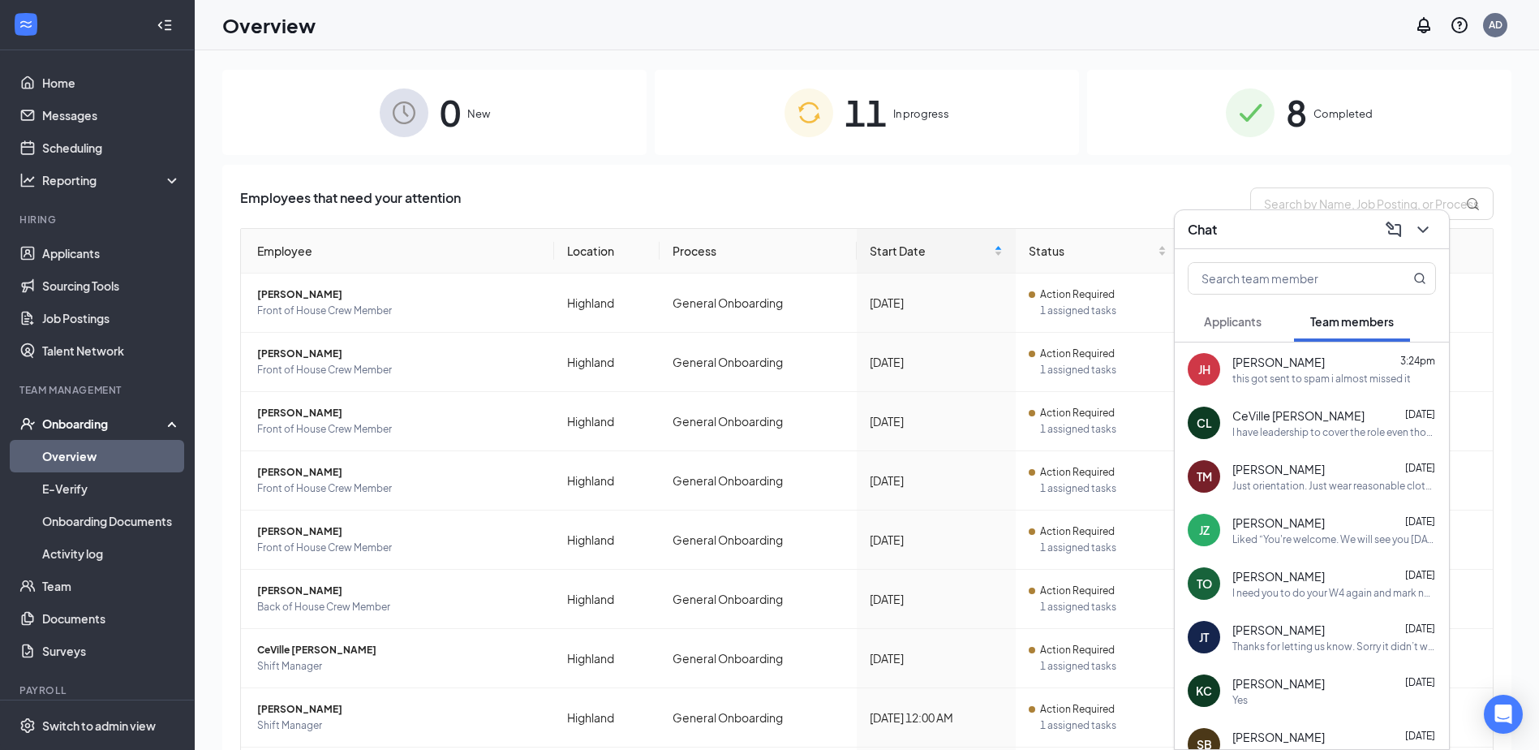
click at [1281, 386] on div "JH Jack Havlin 3:24pm this got sent to spam i almost missed it" at bounding box center [1312, 369] width 274 height 54
